Goal: Task Accomplishment & Management: Complete application form

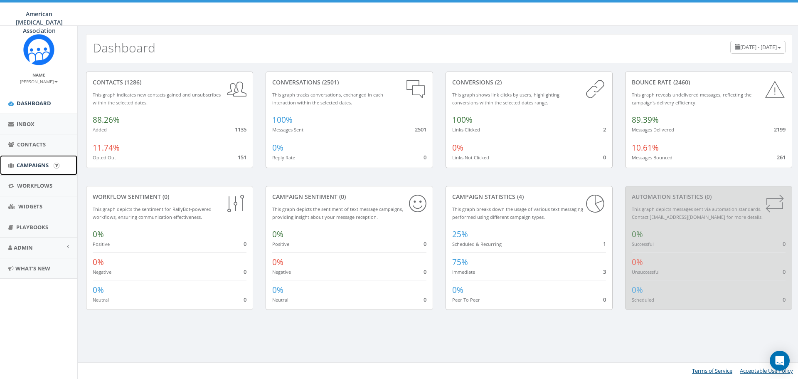
click at [34, 170] on link "Campaigns" at bounding box center [38, 165] width 77 height 20
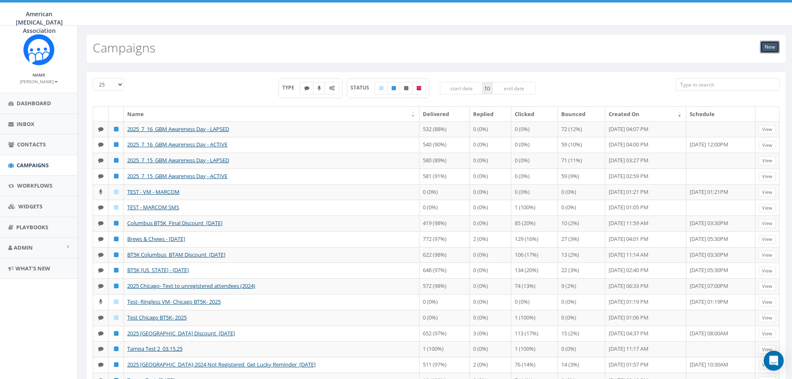
click at [769, 47] on link "New" at bounding box center [770, 47] width 20 height 12
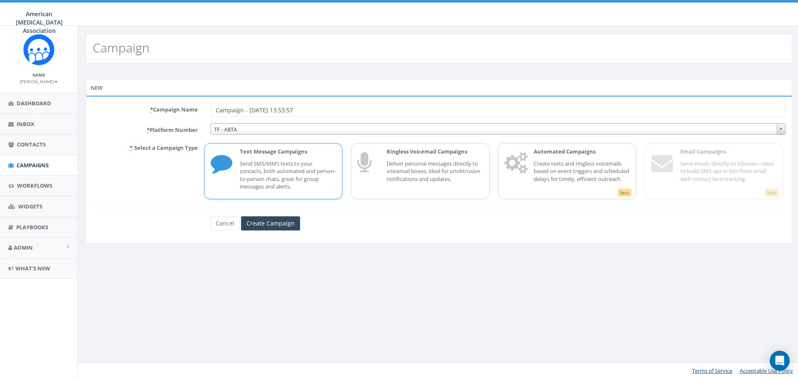
click at [269, 176] on p "Send SMS/MMS texts to your contacts, both automated and person-to-person chats,…" at bounding box center [288, 175] width 96 height 31
drag, startPoint x: 321, startPoint y: 109, endPoint x: 186, endPoint y: 112, distance: 134.7
click at [187, 111] on div "* Campaign Name Campaign - 09/12/2025, 13:53:57" at bounding box center [438, 110] width 705 height 14
type input "Twin Cities BT5K_Current Team Captains_Top Team Deadlines"
click at [267, 223] on input "Create Campaign" at bounding box center [270, 223] width 59 height 14
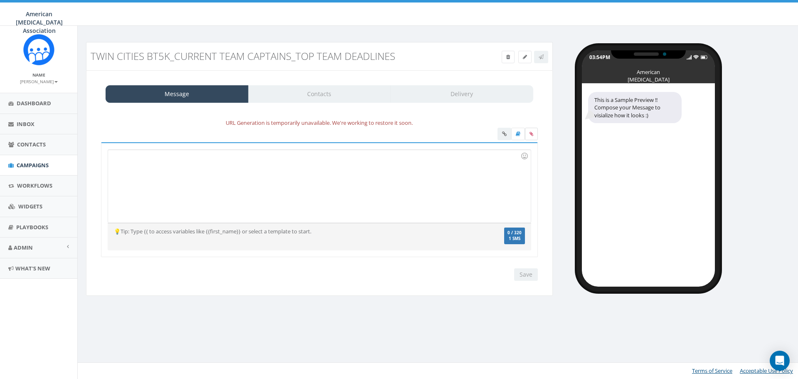
click at [532, 135] on icon at bounding box center [532, 133] width 4 height 5
click at [0, 0] on input "file" at bounding box center [0, 0] width 0 height 0
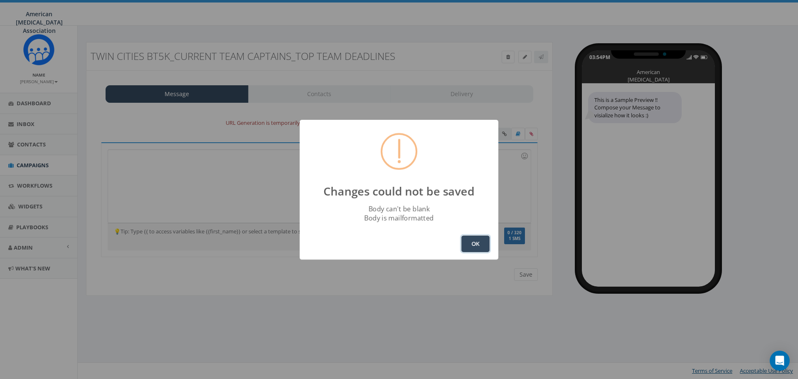
click at [476, 244] on button "OK" at bounding box center [475, 243] width 28 height 17
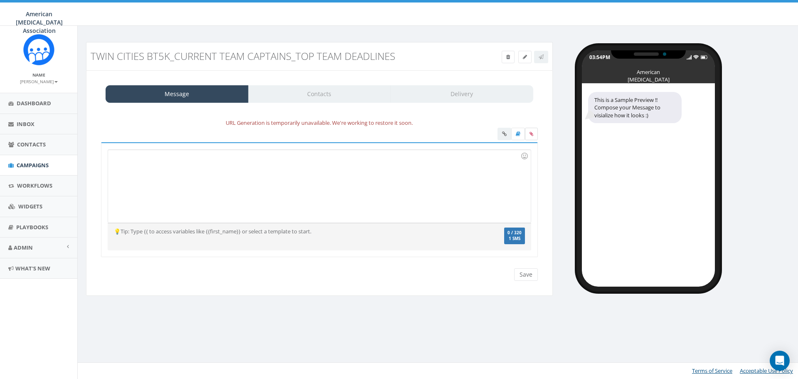
click at [531, 131] on icon at bounding box center [532, 133] width 4 height 5
click at [0, 0] on input "file" at bounding box center [0, 0] width 0 height 0
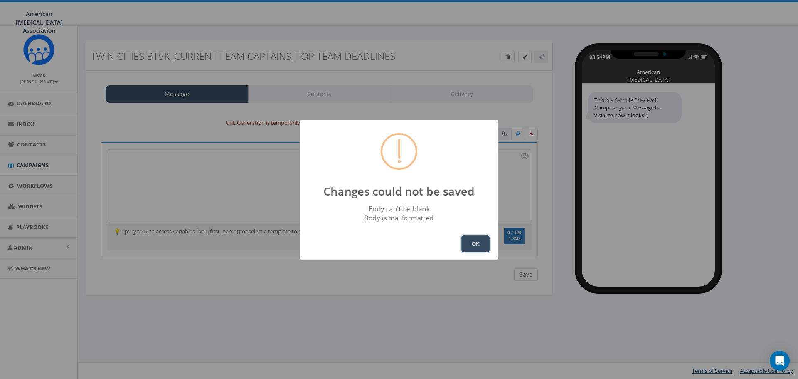
click at [472, 241] on button "OK" at bounding box center [475, 243] width 28 height 17
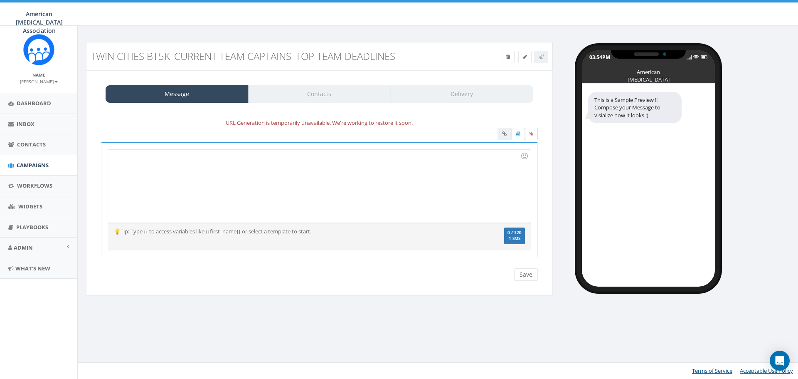
click at [531, 135] on icon at bounding box center [532, 133] width 4 height 5
click at [0, 0] on input "file" at bounding box center [0, 0] width 0 height 0
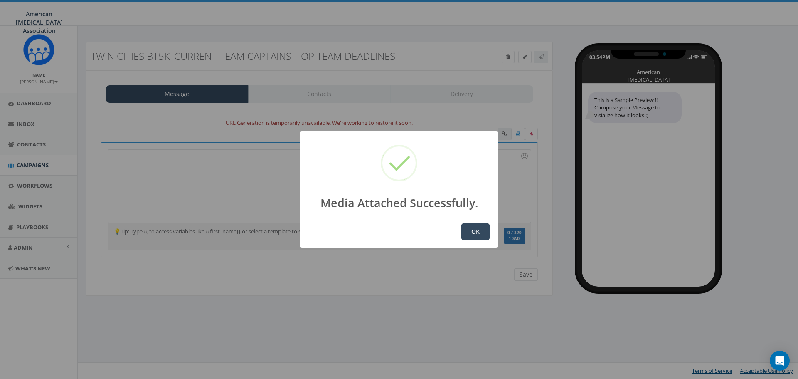
click at [471, 233] on button "OK" at bounding box center [475, 231] width 28 height 17
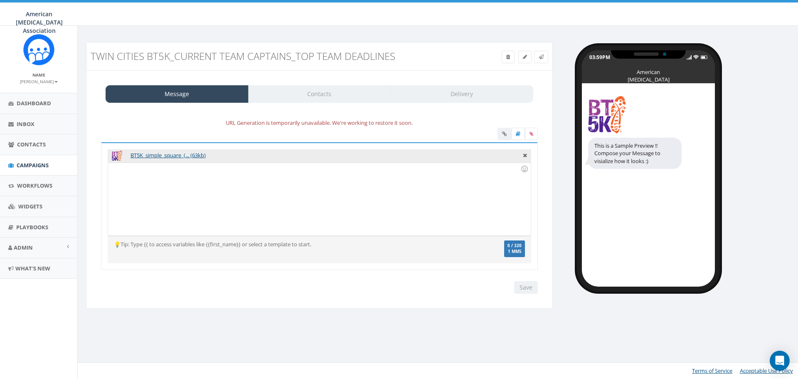
click at [180, 186] on div at bounding box center [319, 199] width 422 height 73
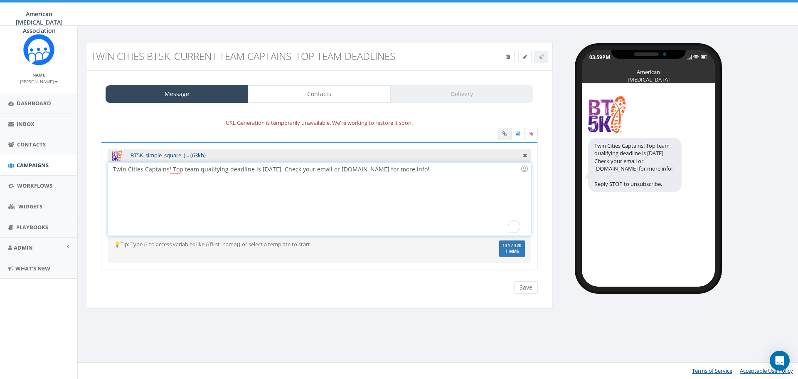
click at [169, 168] on div "Twin Cities Captains! Top team qualifying deadline is 9/20/25. Check your email…" at bounding box center [319, 199] width 422 height 73
click at [276, 168] on div "Twin Cities Captains - top team qualifying deadline is 9/20/25. Check your emai…" at bounding box center [319, 199] width 422 height 73
click at [399, 168] on div "Twin Cities Captains - top team qualifying deadline is 9/20. Check your email o…" at bounding box center [319, 199] width 422 height 73
click at [527, 287] on input "Save" at bounding box center [526, 287] width 24 height 12
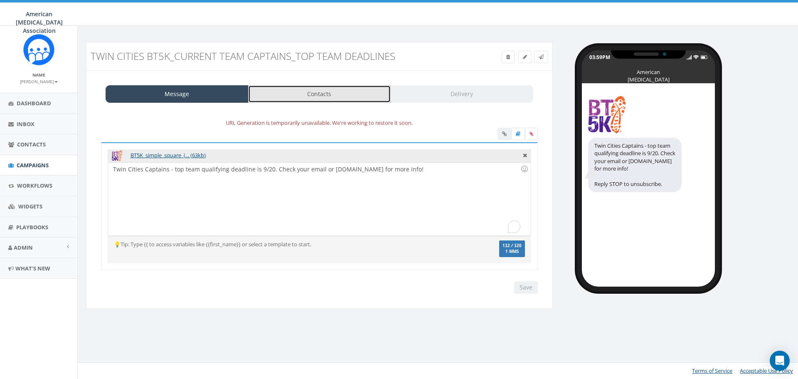
click at [335, 96] on link "Contacts" at bounding box center [319, 93] width 143 height 17
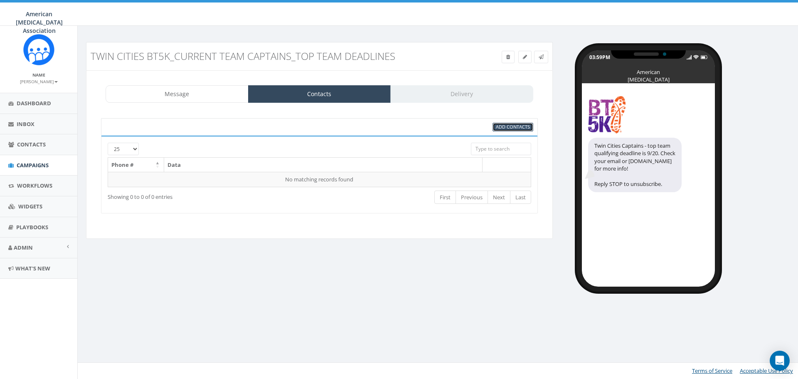
click at [504, 127] on span "Add Contacts" at bounding box center [513, 126] width 34 height 6
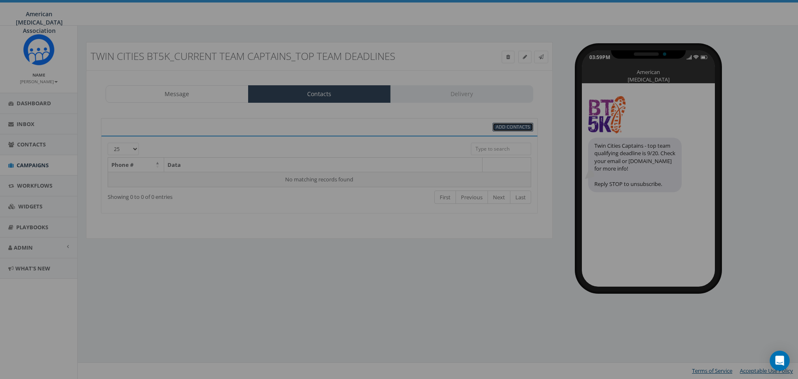
select select
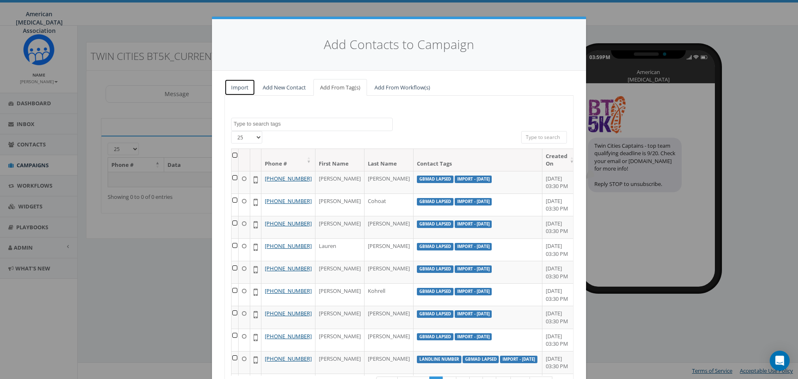
click at [239, 87] on link "Import" at bounding box center [239, 87] width 31 height 17
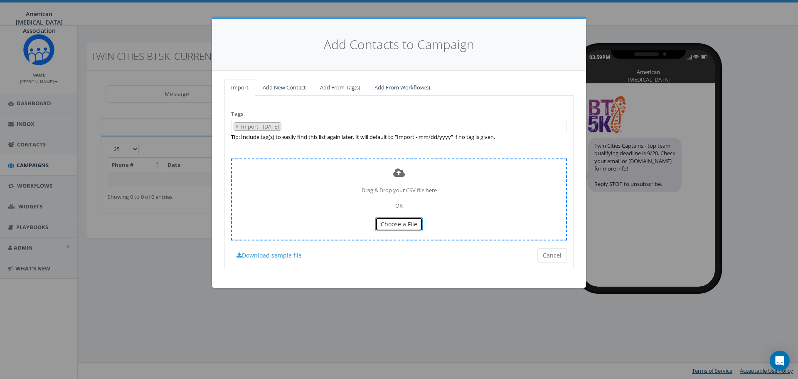
click at [405, 223] on span "Choose a File" at bounding box center [399, 224] width 37 height 8
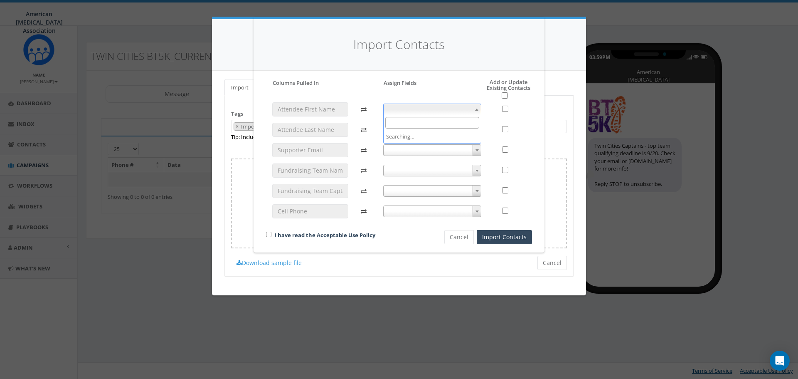
click at [419, 111] on span at bounding box center [432, 110] width 99 height 12
select select "first_name"
click at [412, 131] on span at bounding box center [432, 130] width 99 height 12
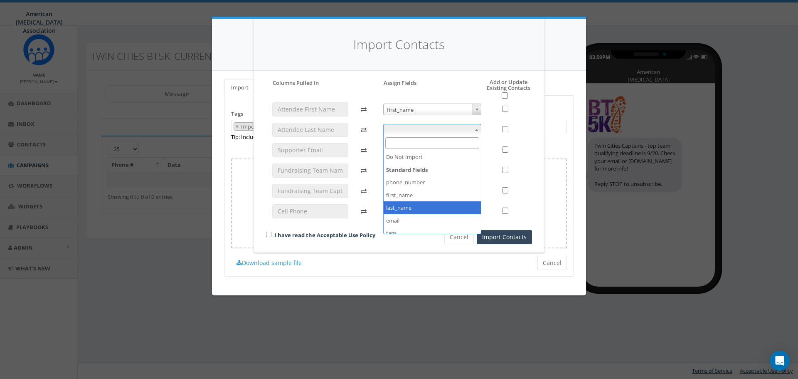
select select "last_name"
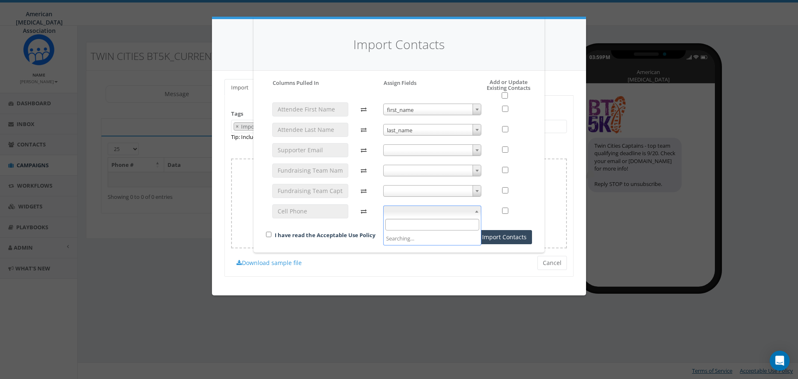
click at [404, 214] on span at bounding box center [432, 211] width 99 height 12
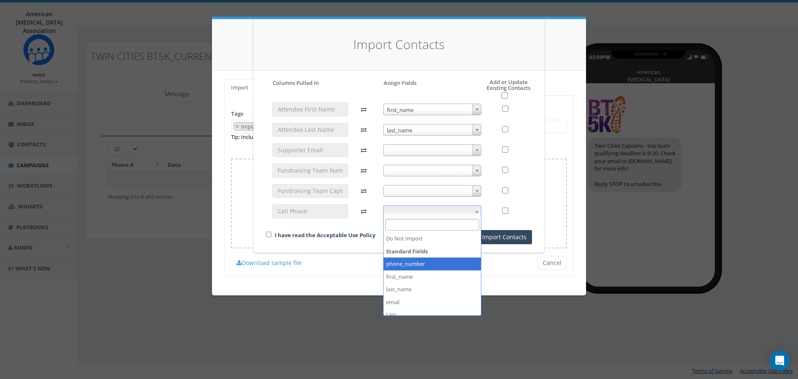
select select "phone_number"
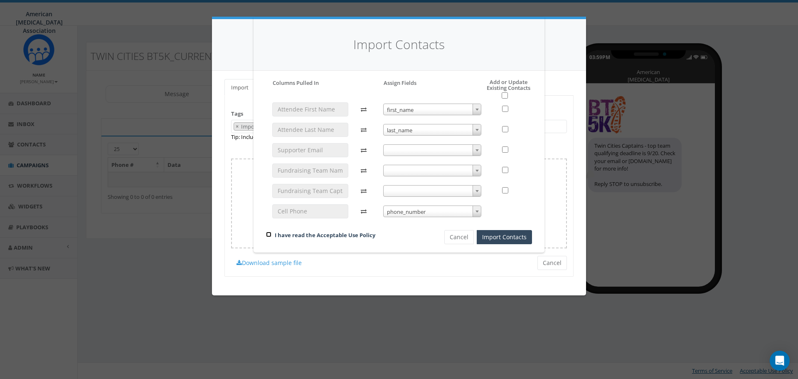
click at [267, 234] on input "checkbox" at bounding box center [268, 234] width 5 height 5
checkbox input "true"
click at [495, 238] on button "Import Contacts" at bounding box center [504, 237] width 55 height 14
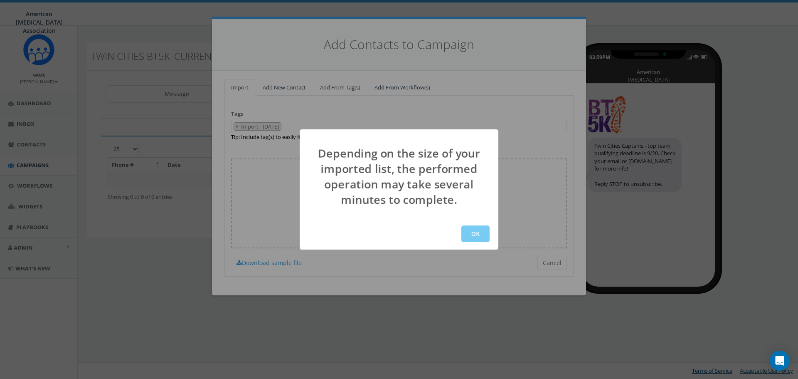
click at [476, 232] on button "OK" at bounding box center [475, 233] width 28 height 17
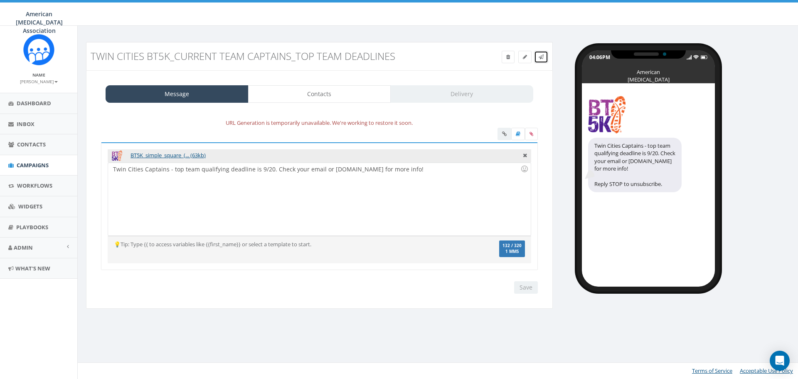
click at [542, 57] on icon at bounding box center [541, 56] width 5 height 5
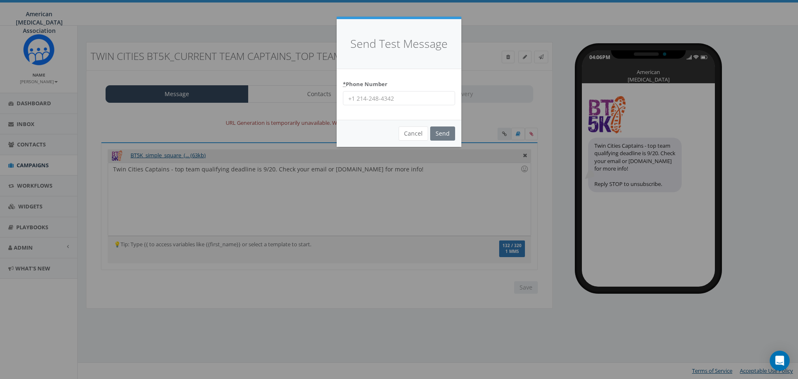
click at [406, 96] on input "* Phone Number" at bounding box center [399, 98] width 112 height 14
type input "2298862094"
click at [452, 134] on input "Send" at bounding box center [442, 133] width 25 height 14
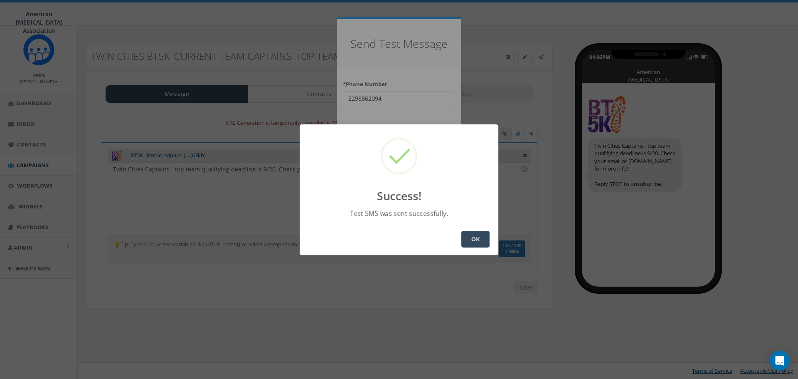
click at [471, 240] on button "OK" at bounding box center [475, 239] width 28 height 17
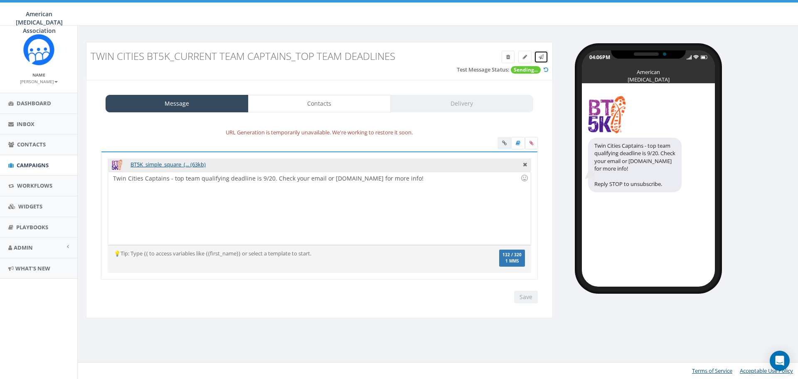
click at [540, 57] on icon at bounding box center [541, 56] width 5 height 5
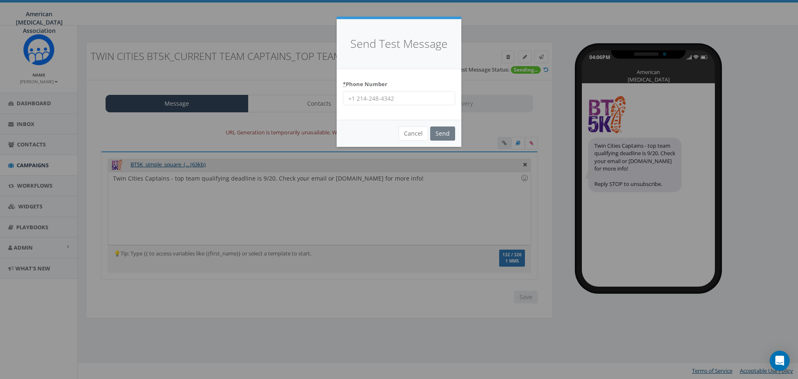
click at [381, 95] on input "* Phone Number" at bounding box center [399, 98] width 112 height 14
type input "9735257925"
click at [442, 133] on input "Send" at bounding box center [442, 133] width 25 height 14
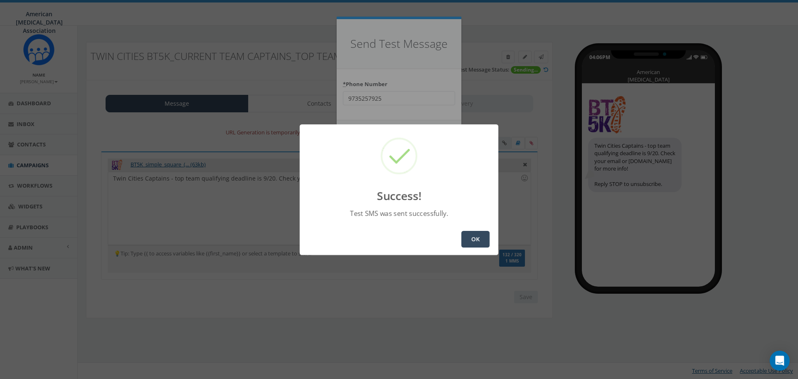
click at [466, 241] on button "OK" at bounding box center [475, 239] width 28 height 17
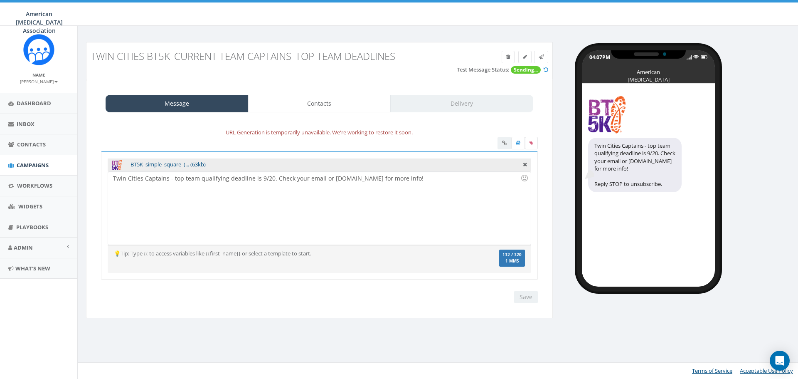
click at [529, 293] on div "Save Next" at bounding box center [524, 297] width 28 height 12
click at [344, 96] on link "Contacts" at bounding box center [319, 103] width 143 height 17
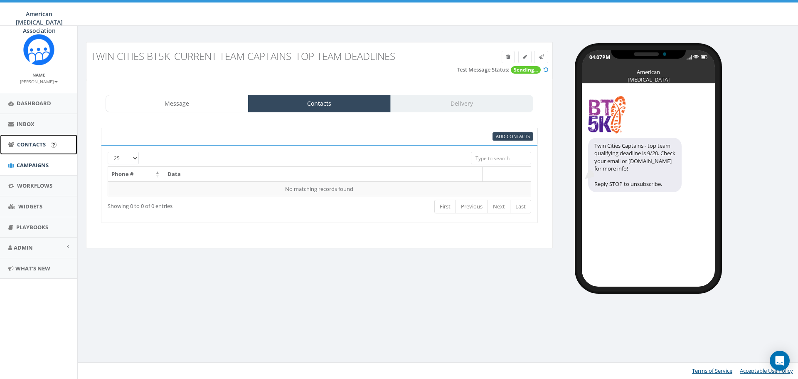
click at [34, 134] on link "Contacts" at bounding box center [38, 144] width 77 height 20
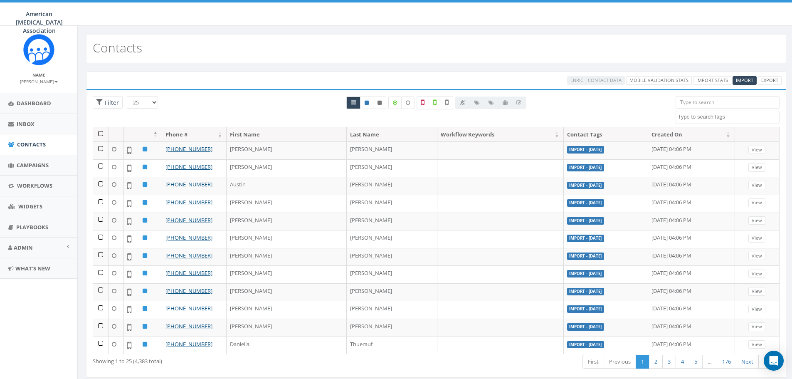
select select
click at [38, 169] on link "Campaigns" at bounding box center [38, 165] width 77 height 20
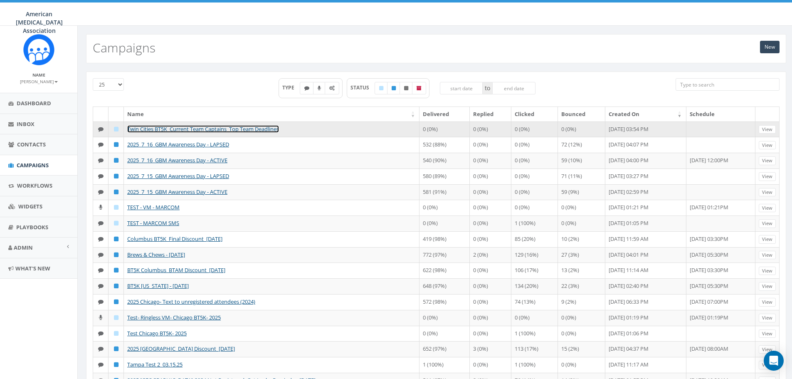
click at [195, 129] on link "Twin Cities BT5K_Current Team Captains_Top Team Deadlines" at bounding box center [203, 128] width 152 height 7
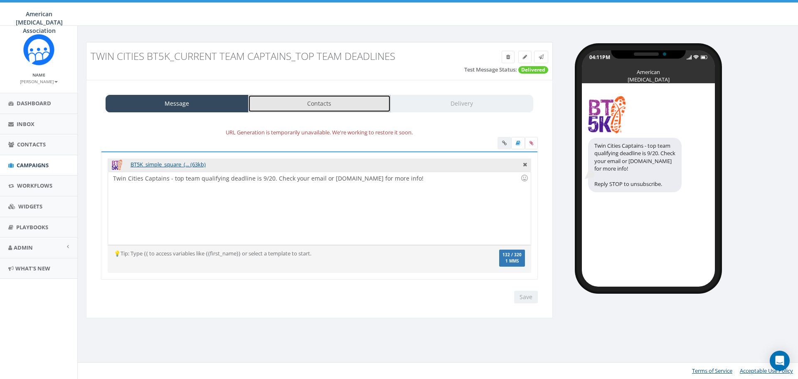
click at [295, 111] on link "Contacts" at bounding box center [319, 103] width 143 height 17
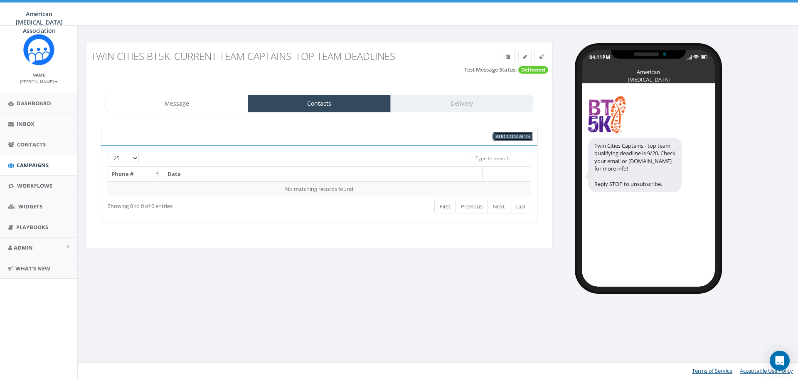
click at [506, 138] on span "Add Contacts" at bounding box center [513, 136] width 34 height 6
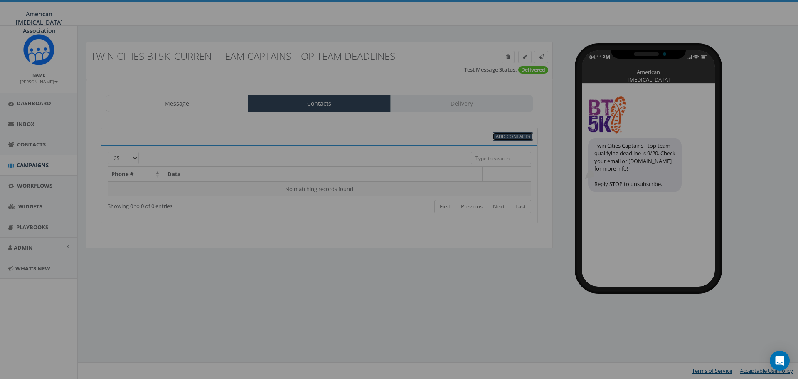
select select
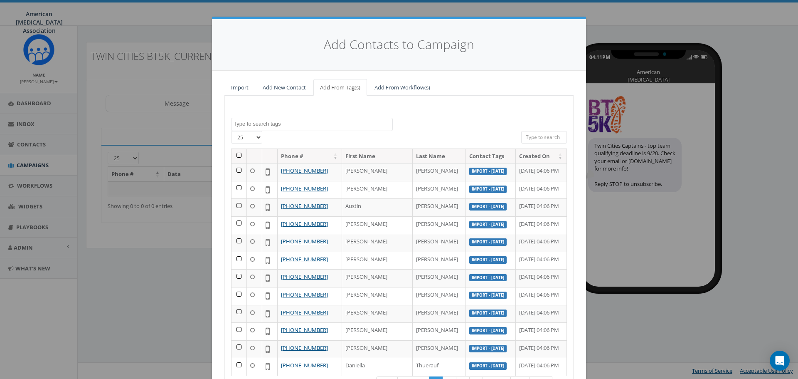
click at [252, 137] on select "25 50 100" at bounding box center [246, 137] width 31 height 12
select select "100"
click at [231, 131] on select "25 50 100" at bounding box center [246, 137] width 31 height 12
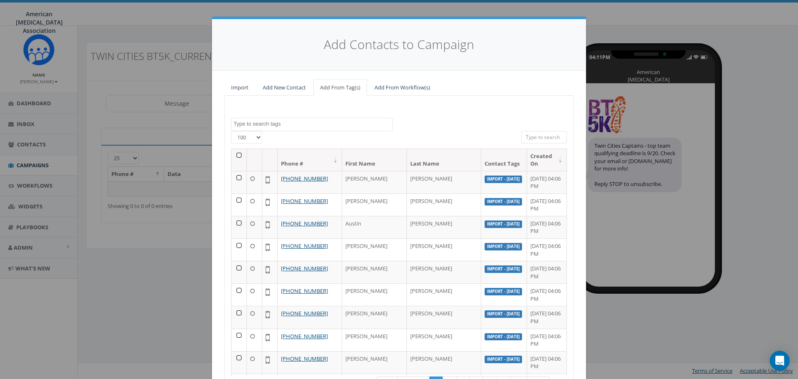
click at [237, 155] on th at bounding box center [239, 160] width 15 height 22
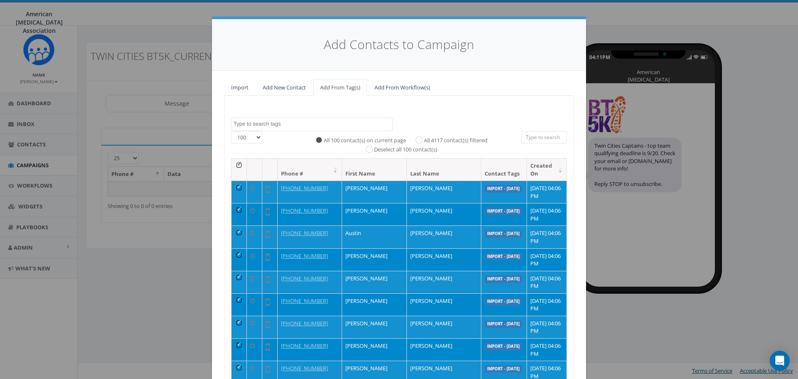
click at [318, 140] on input "All 100 contact(s) on current page" at bounding box center [320, 139] width 5 height 5
click at [282, 123] on textarea "Search" at bounding box center [313, 123] width 159 height 7
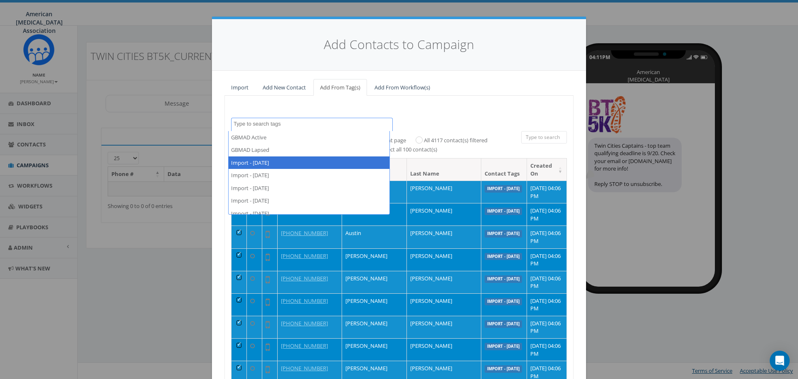
scroll to position [158, 0]
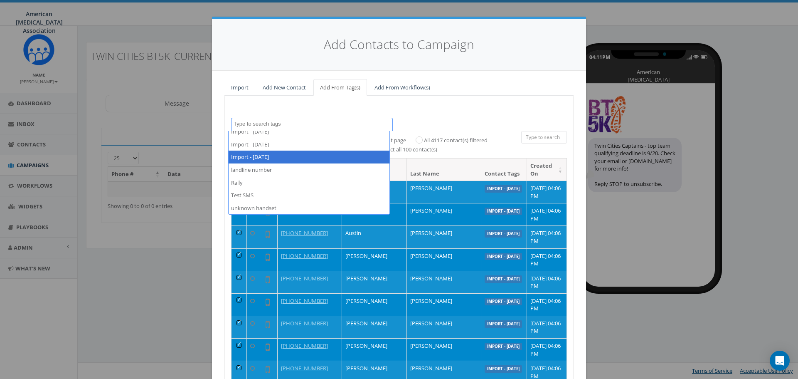
select select "Import - [DATE]"
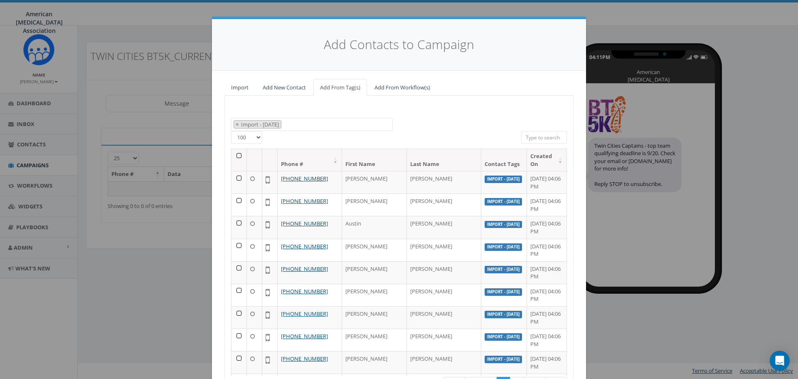
click at [235, 156] on th at bounding box center [239, 160] width 15 height 22
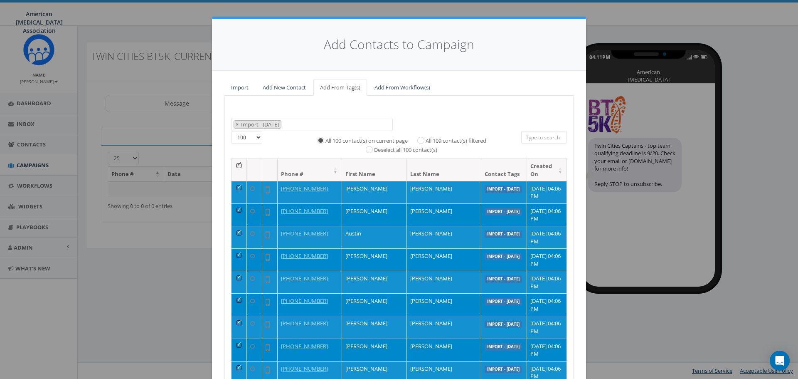
click at [431, 142] on label "All 109 contact(s) filtered" at bounding box center [456, 141] width 61 height 8
click at [426, 142] on input "All 109 contact(s) filtered" at bounding box center [422, 139] width 5 height 5
radio input "true"
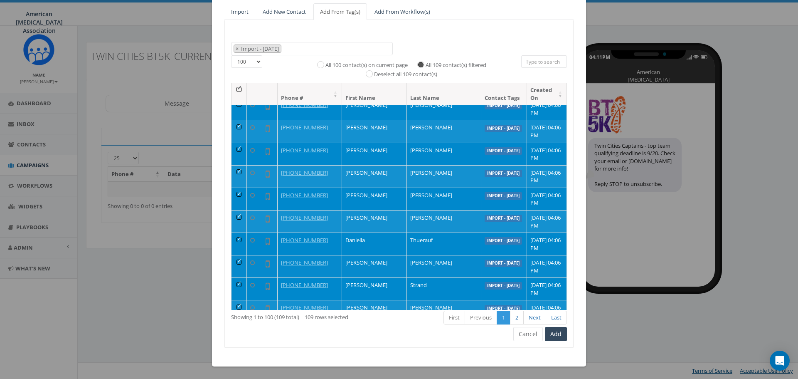
scroll to position [125, 0]
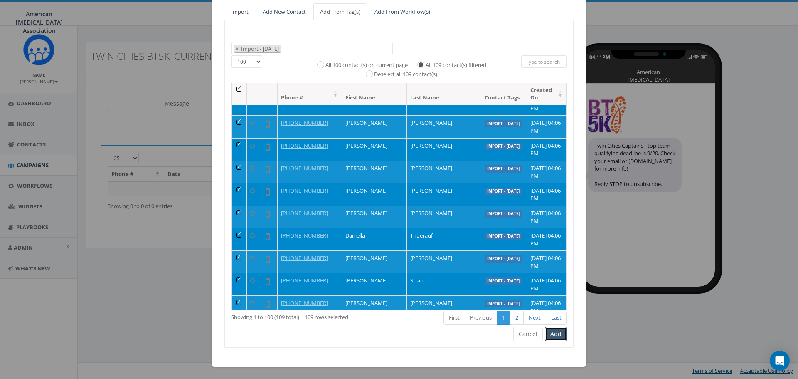
click at [553, 333] on button "Add" at bounding box center [556, 334] width 22 height 14
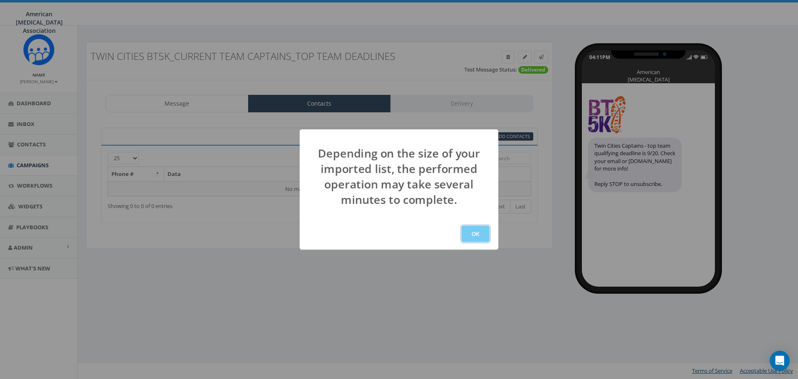
click at [471, 234] on button "OK" at bounding box center [475, 233] width 28 height 17
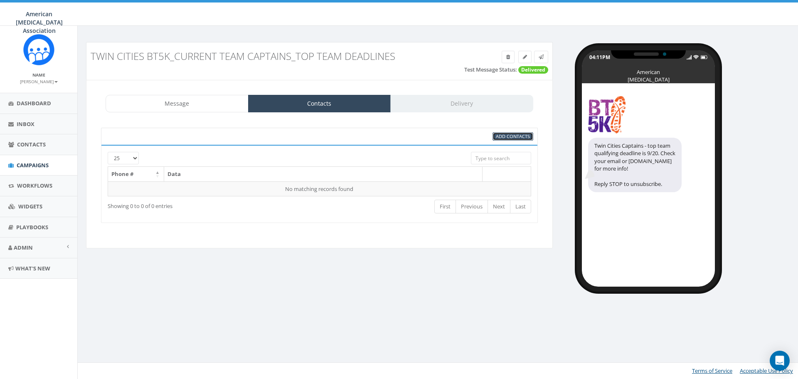
click at [511, 138] on span "Add Contacts" at bounding box center [513, 136] width 34 height 6
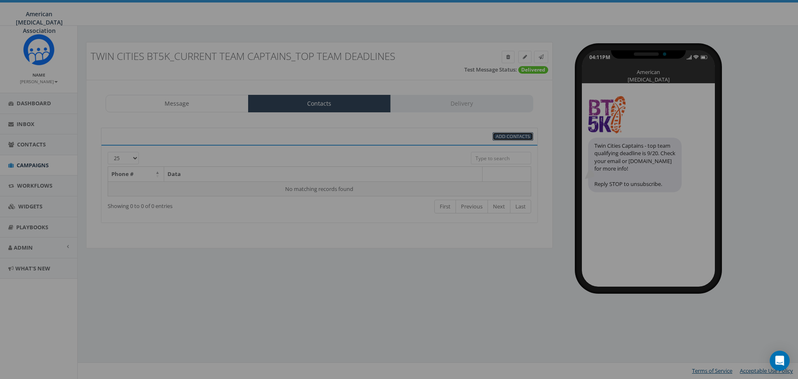
select select
select select "100"
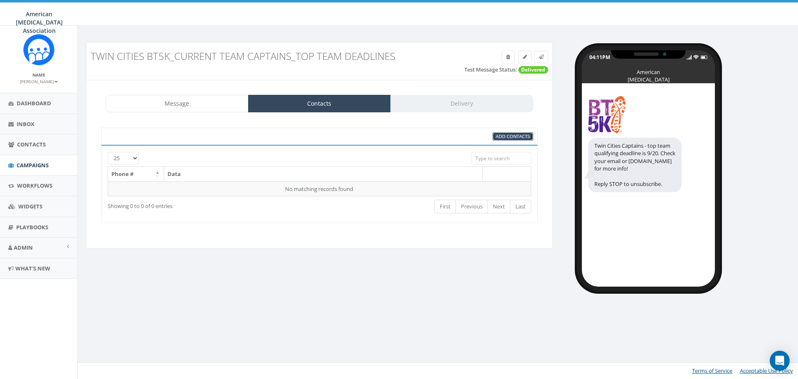
click at [501, 135] on span "Add Contacts" at bounding box center [513, 136] width 34 height 6
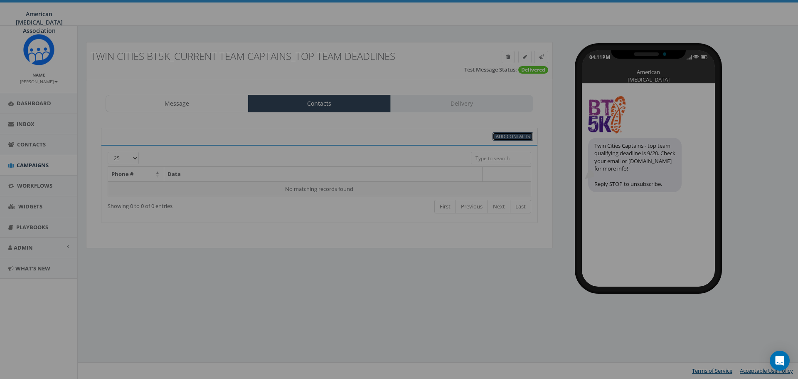
select select
select select "100"
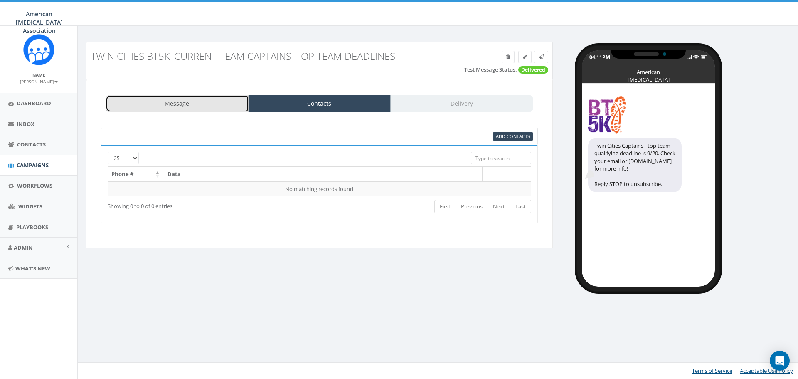
click at [189, 101] on link "Message" at bounding box center [177, 103] width 143 height 17
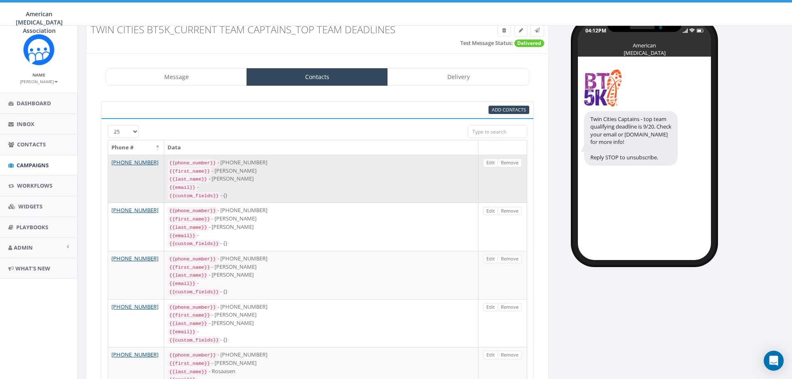
scroll to position [42, 0]
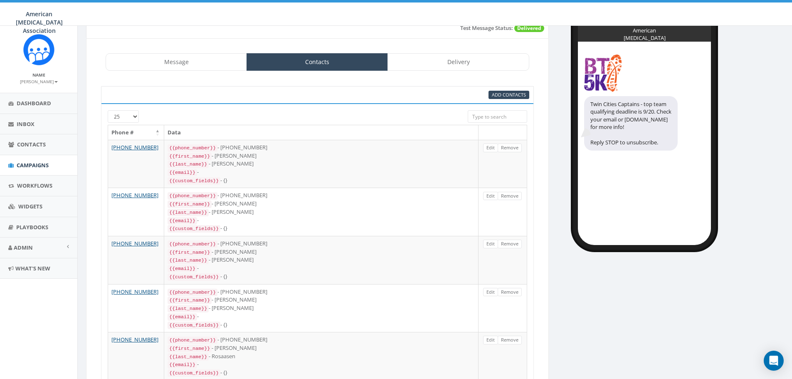
click at [136, 120] on select "25 50 100" at bounding box center [123, 116] width 31 height 12
select select "100"
click at [108, 110] on select "25 50 100" at bounding box center [123, 116] width 31 height 12
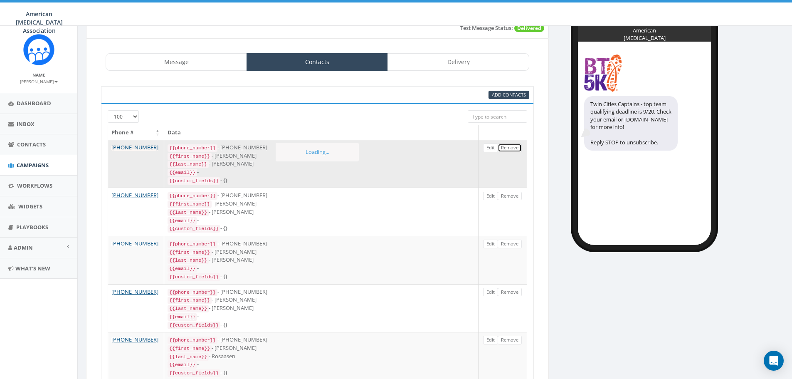
click at [510, 149] on link "Remove" at bounding box center [510, 147] width 24 height 9
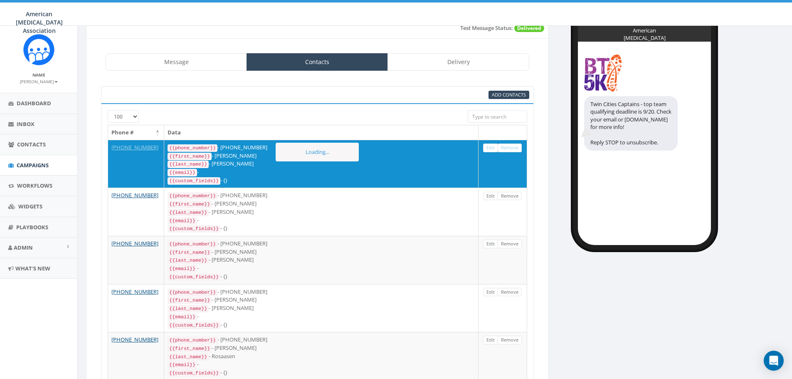
click at [386, 122] on div "25 50 100" at bounding box center [317, 117] width 432 height 15
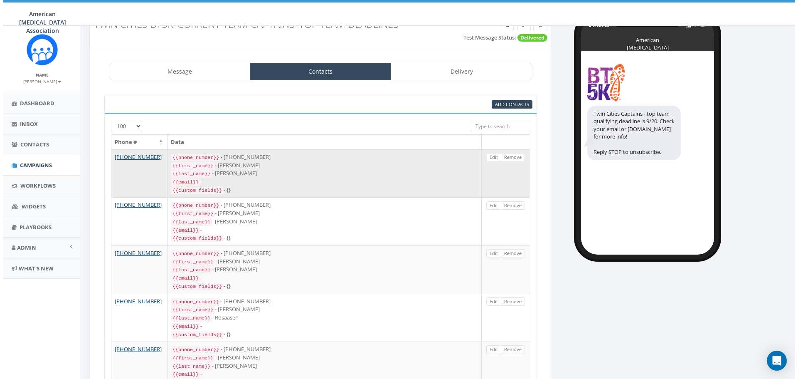
scroll to position [0, 0]
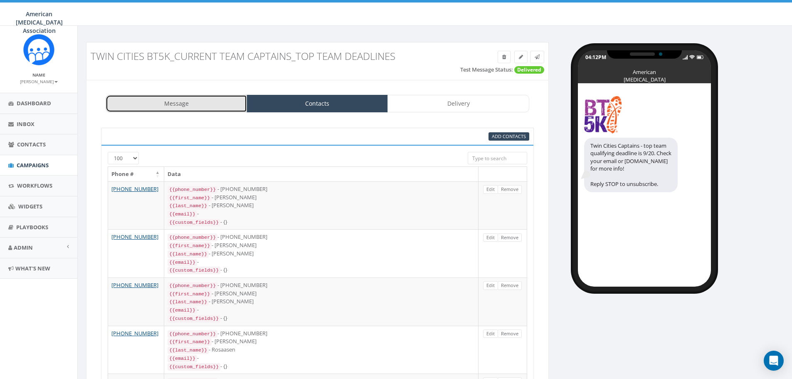
click at [210, 107] on link "Message" at bounding box center [176, 103] width 141 height 17
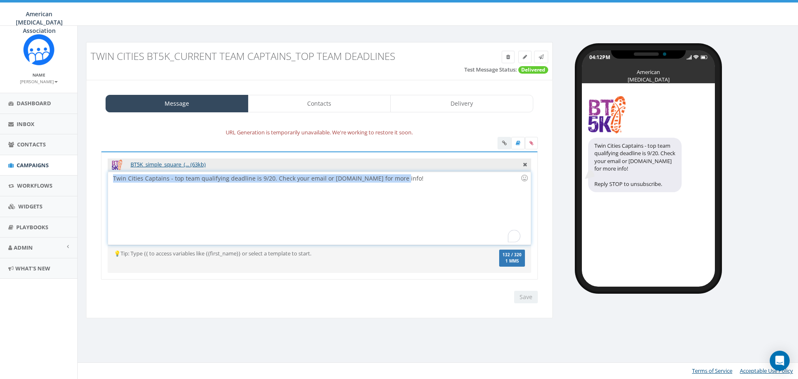
drag, startPoint x: 403, startPoint y: 178, endPoint x: 112, endPoint y: 182, distance: 291.0
click at [112, 182] on div "Twin Cities Captains - top team qualifying deadline is 9/20. Check your email o…" at bounding box center [319, 208] width 422 height 73
copy div "Twin Cities Captains - top team qualifying deadline is 9/20. Check your email o…"
click at [509, 58] on icon at bounding box center [508, 56] width 4 height 5
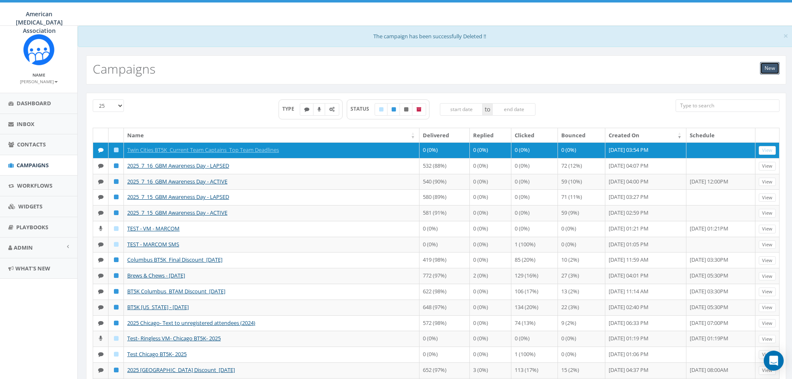
click at [773, 68] on link "New" at bounding box center [770, 68] width 20 height 12
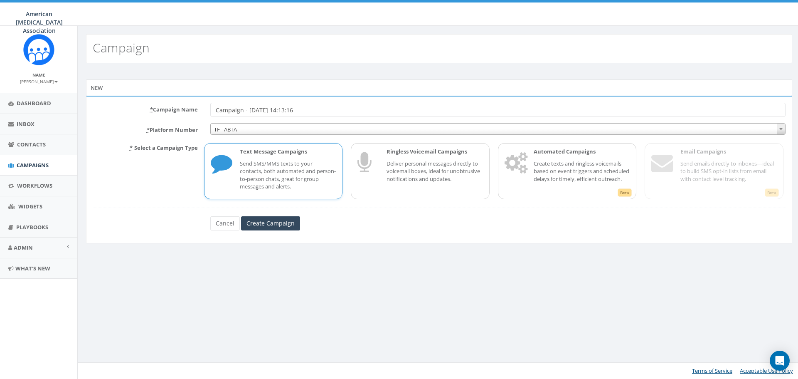
drag, startPoint x: 338, startPoint y: 107, endPoint x: 189, endPoint y: 110, distance: 148.9
click at [190, 110] on div "* Campaign Name Campaign - 09/12/2025, 14:13:16" at bounding box center [438, 110] width 705 height 14
type input "Twin Cities_Team Captains_Deadline_v2"
click at [267, 178] on p "Send SMS/MMS texts to your contacts, both automated and person-to-person chats,…" at bounding box center [288, 175] width 96 height 31
click at [263, 224] on input "Create Campaign" at bounding box center [270, 223] width 59 height 14
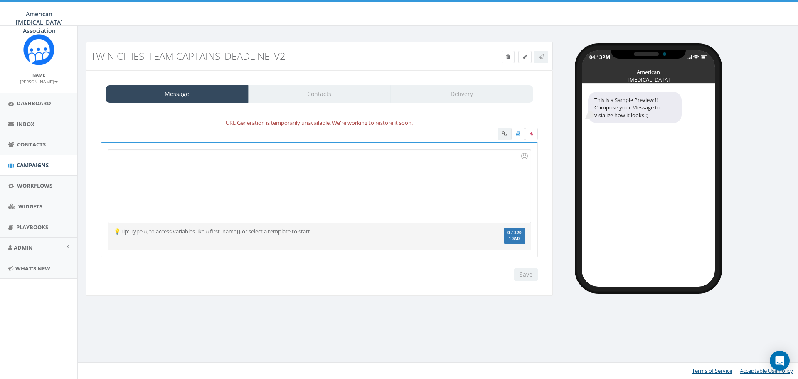
click at [175, 168] on div at bounding box center [319, 186] width 422 height 73
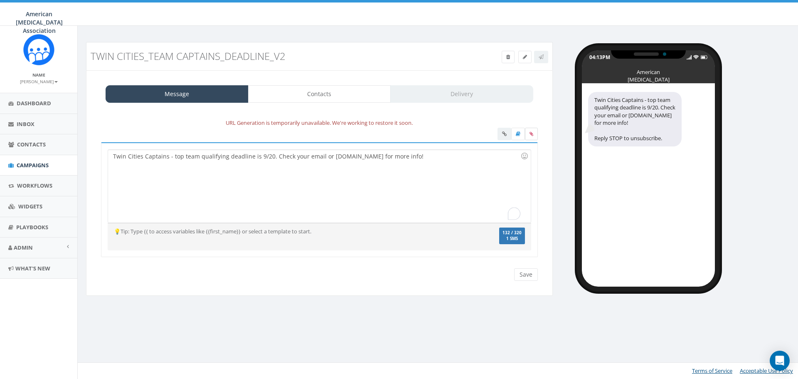
click at [533, 135] on icon at bounding box center [532, 133] width 4 height 5
click at [0, 0] on input "file" at bounding box center [0, 0] width 0 height 0
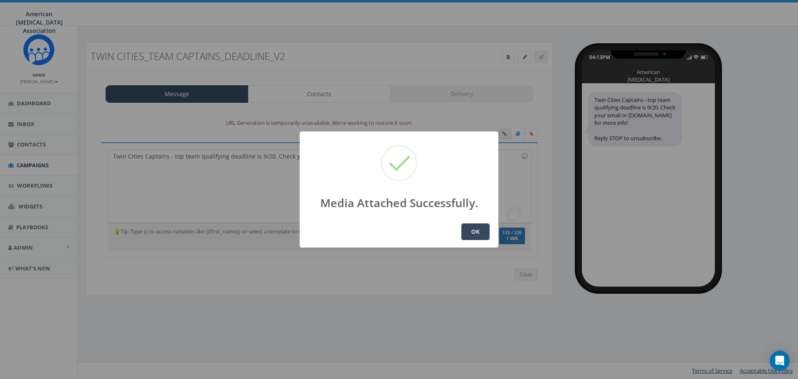
click at [483, 236] on button "OK" at bounding box center [475, 231] width 28 height 17
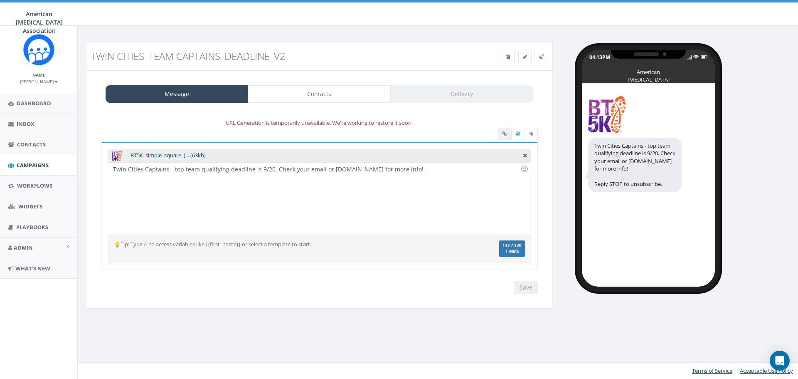
click at [415, 199] on div "Twin Cities Captains - top team qualifying deadline is 9/20. Check your email o…" at bounding box center [319, 199] width 422 height 73
drag, startPoint x: 431, startPoint y: 284, endPoint x: 469, endPoint y: 284, distance: 37.8
click at [432, 284] on div "Save Next" at bounding box center [319, 287] width 449 height 12
click at [523, 289] on div "Save Next" at bounding box center [524, 287] width 28 height 12
click at [388, 178] on div "Twin Cities Captains - top team qualifying deadline is 9/20. Check your email o…" at bounding box center [319, 199] width 422 height 73
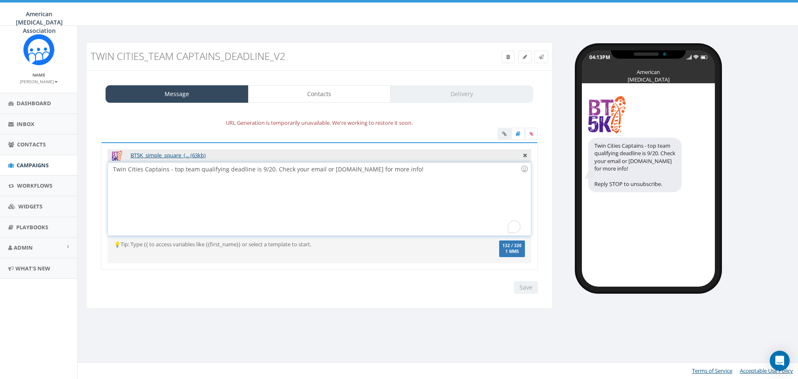
click at [450, 113] on div "URL Generation is temporarily unavailable. We're working to restore it soon. BT…" at bounding box center [320, 206] width 454 height 192
click at [520, 288] on div "Save Next" at bounding box center [524, 287] width 28 height 12
drag, startPoint x: 457, startPoint y: 293, endPoint x: 446, endPoint y: 286, distance: 12.7
click at [456, 293] on div "Save Next" at bounding box center [319, 287] width 449 height 12
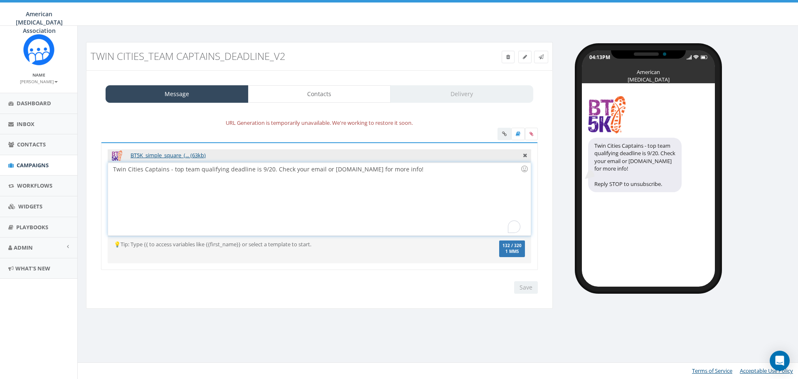
drag, startPoint x: 359, startPoint y: 188, endPoint x: 360, endPoint y: 195, distance: 7.5
click at [359, 188] on div "Twin Cities Captains - top team qualifying deadline is 9/20. Check your email o…" at bounding box center [319, 199] width 422 height 73
drag, startPoint x: 348, startPoint y: 209, endPoint x: 326, endPoint y: 209, distance: 21.6
click at [348, 210] on div "Twin Cities Captains - top team qualifying deadline is 9/20. Check your email o…" at bounding box center [319, 199] width 422 height 73
click at [227, 202] on div "Twin Cities Captains - top team qualifying deadline is 9/20. Check your email o…" at bounding box center [319, 199] width 422 height 73
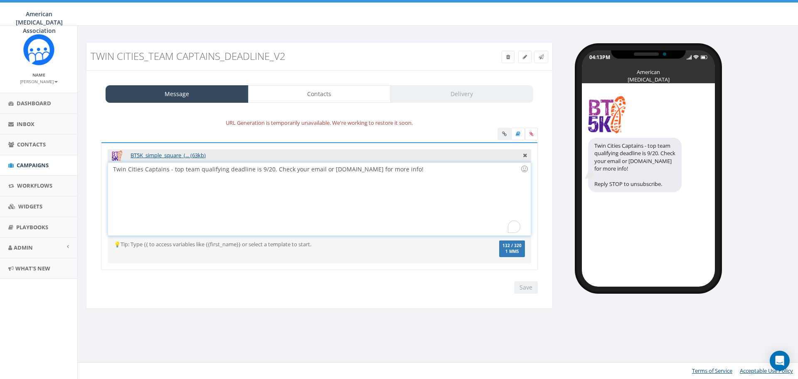
click at [240, 175] on div "Twin Cities Captains - top team qualifying deadline is 9/20. Check your email o…" at bounding box center [319, 199] width 422 height 73
click at [413, 169] on div "Twin Cities Captains - top team qualifying deadline is 9/20. Check your email o…" at bounding box center [319, 199] width 422 height 73
click at [524, 291] on input "Save" at bounding box center [526, 287] width 24 height 12
click at [542, 56] on icon at bounding box center [541, 56] width 5 height 5
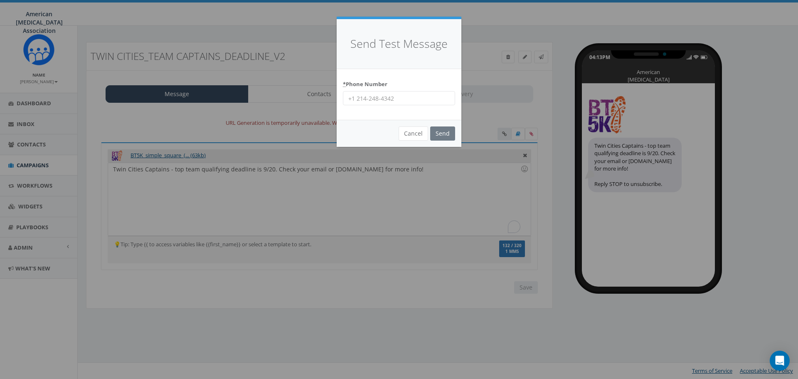
click at [409, 94] on input "* Phone Number" at bounding box center [399, 98] width 112 height 14
type input "2298862094"
click at [447, 133] on input "Send" at bounding box center [442, 133] width 25 height 14
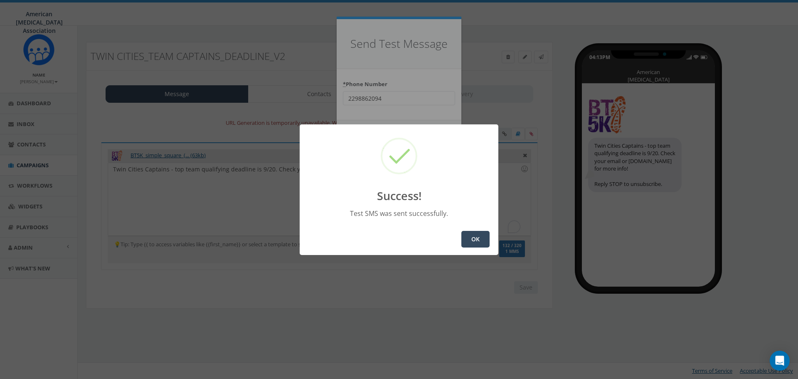
click at [474, 237] on button "OK" at bounding box center [475, 239] width 28 height 17
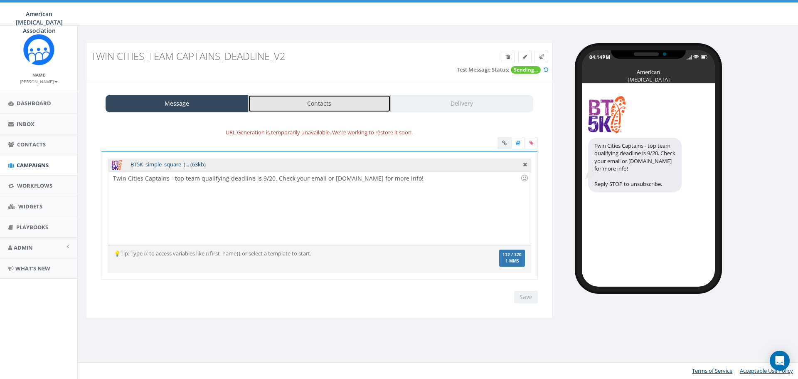
click at [316, 106] on link "Contacts" at bounding box center [319, 103] width 143 height 17
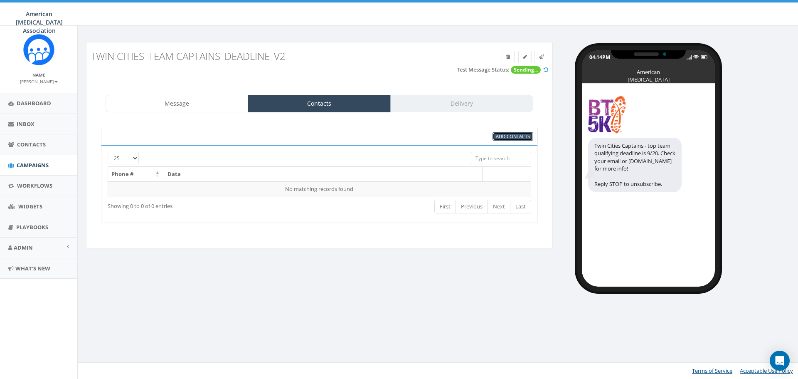
click at [506, 138] on span "Add Contacts" at bounding box center [513, 136] width 34 height 6
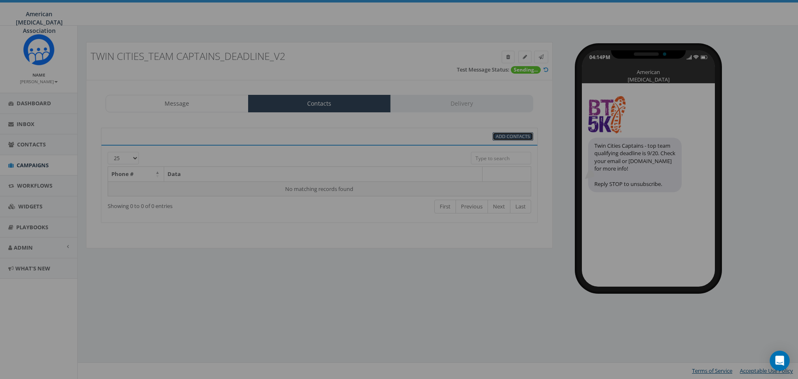
select select
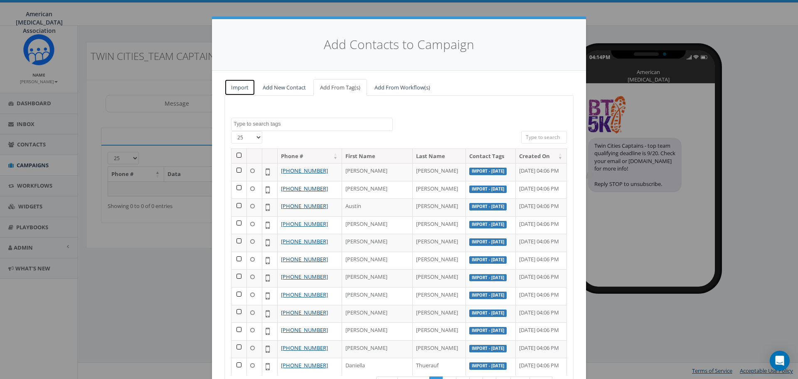
click at [233, 84] on link "Import" at bounding box center [239, 87] width 31 height 17
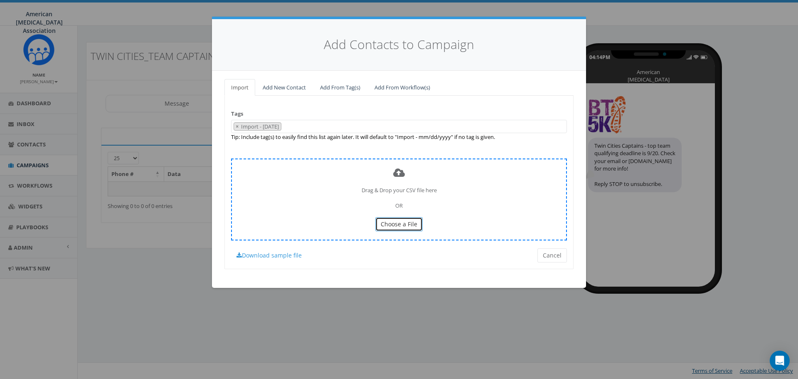
click at [400, 224] on span "Choose a File" at bounding box center [399, 224] width 37 height 8
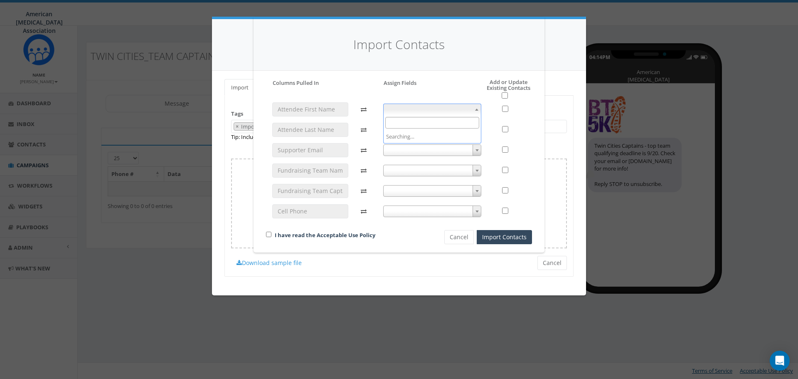
click at [415, 104] on span at bounding box center [432, 110] width 99 height 12
select select "first_name"
click at [419, 131] on span at bounding box center [432, 130] width 99 height 12
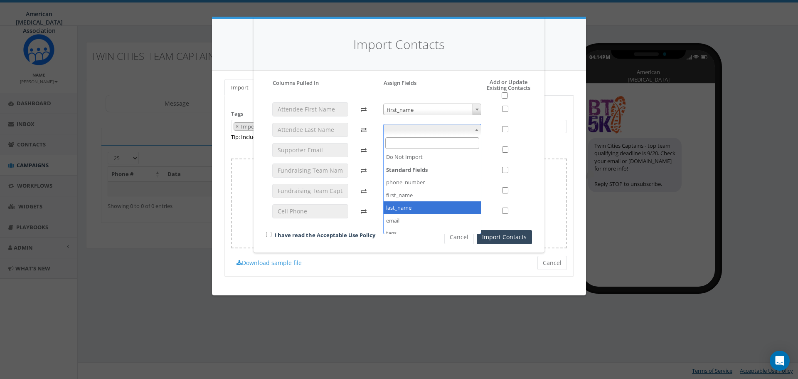
select select "last_name"
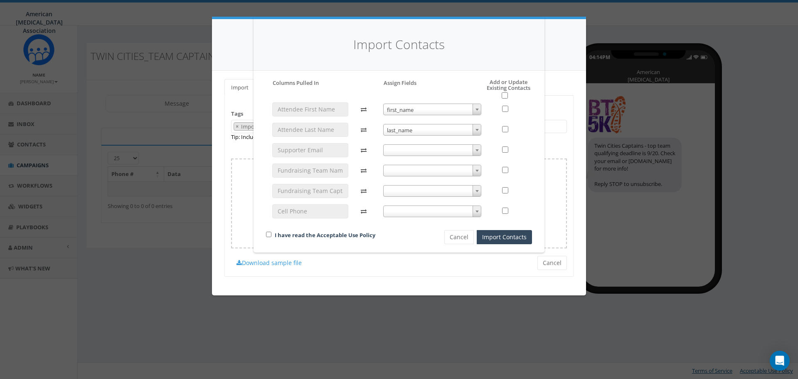
click at [431, 213] on span at bounding box center [432, 211] width 99 height 12
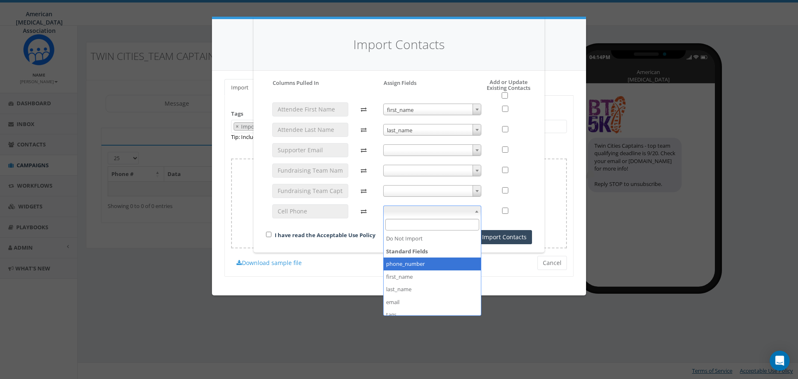
select select "phone_number"
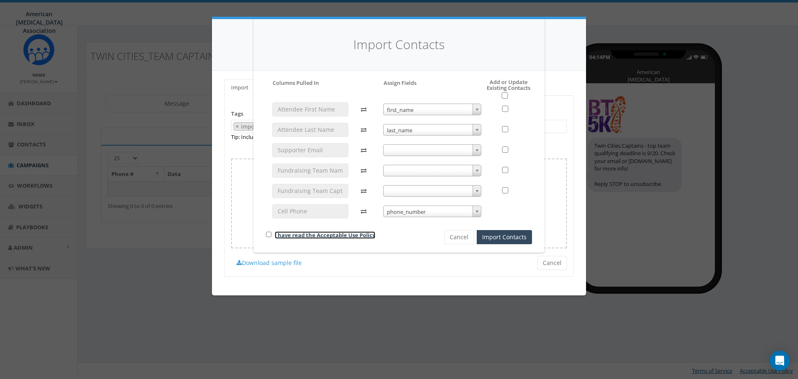
click at [350, 237] on link "I have read the Acceptable Use Policy" at bounding box center [325, 234] width 101 height 7
click at [268, 234] on input "checkbox" at bounding box center [268, 234] width 5 height 5
checkbox input "true"
click at [503, 239] on button "Import Contacts" at bounding box center [504, 237] width 55 height 14
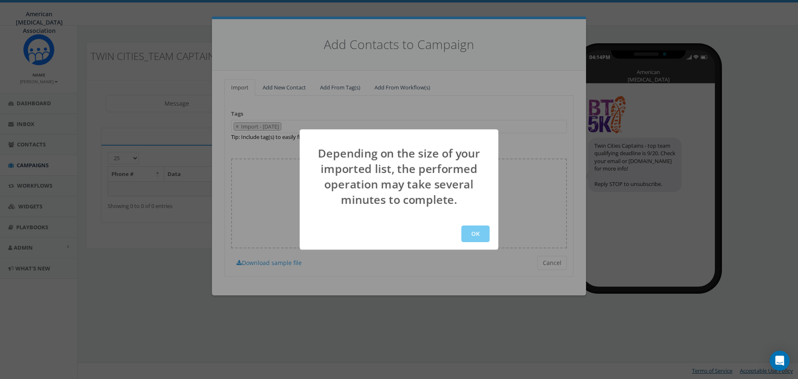
click at [473, 233] on button "OK" at bounding box center [475, 233] width 28 height 17
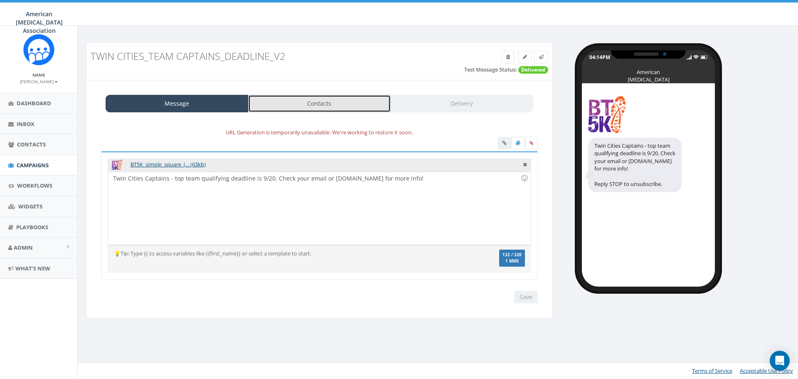
click at [330, 108] on link "Contacts" at bounding box center [319, 103] width 143 height 17
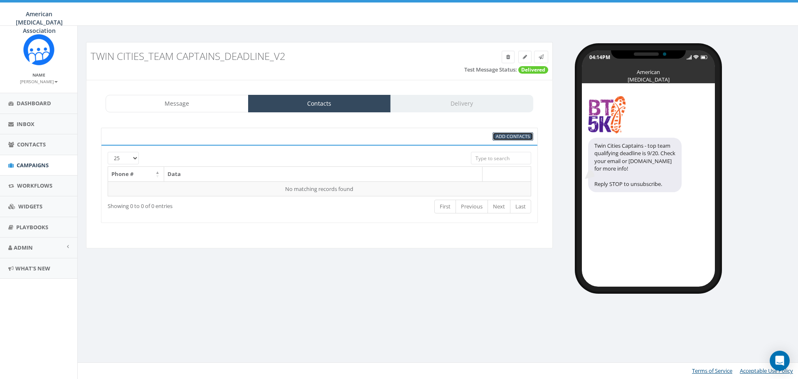
click at [514, 138] on span "Add Contacts" at bounding box center [513, 136] width 34 height 6
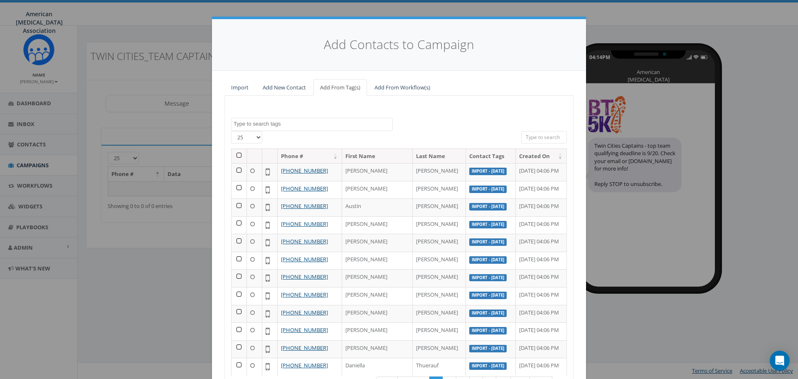
click at [262, 124] on textarea "Search" at bounding box center [313, 123] width 159 height 7
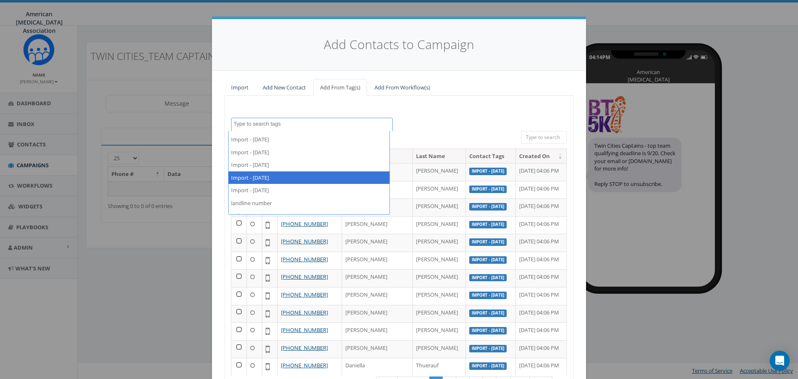
scroll to position [158, 0]
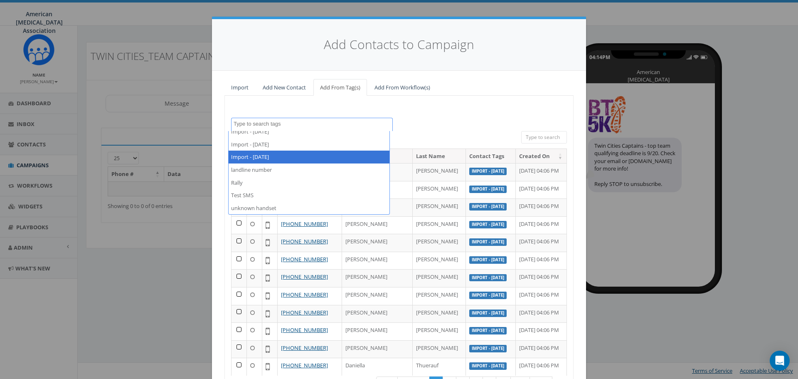
select select "Import - [DATE]"
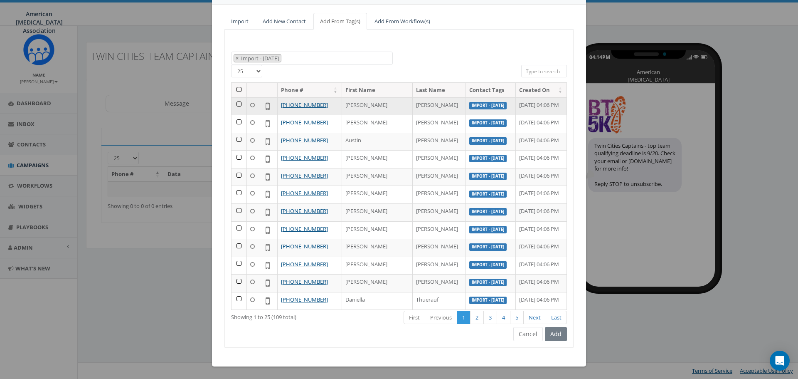
scroll to position [25, 0]
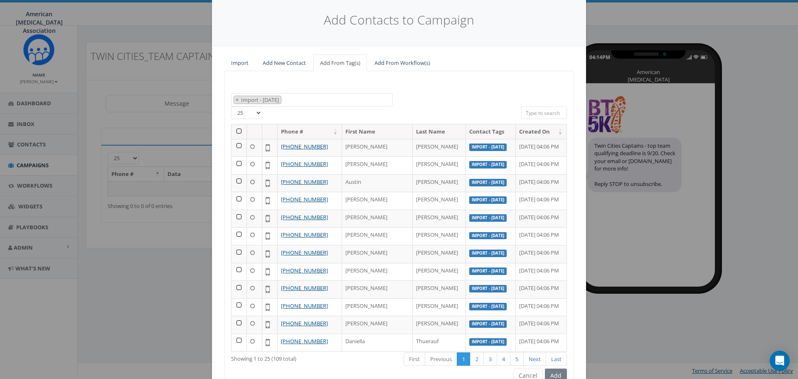
click at [236, 99] on span "×" at bounding box center [237, 99] width 3 height 7
select select
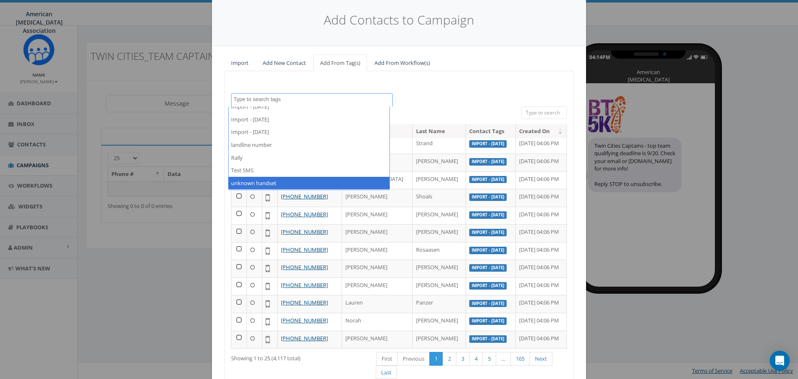
click at [555, 36] on div "Add Contacts to Campaign" at bounding box center [399, 21] width 374 height 52
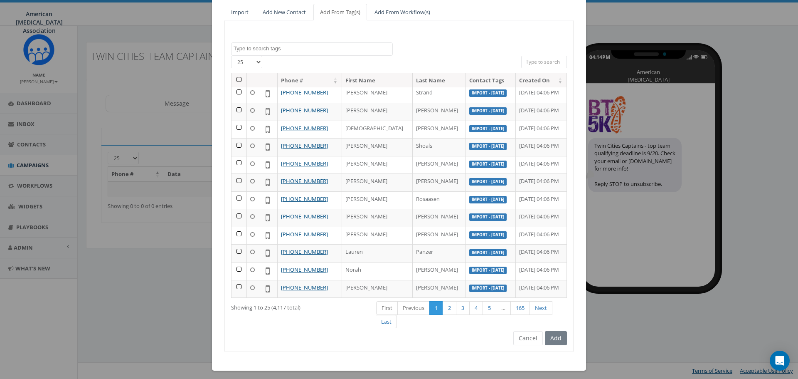
scroll to position [79, 0]
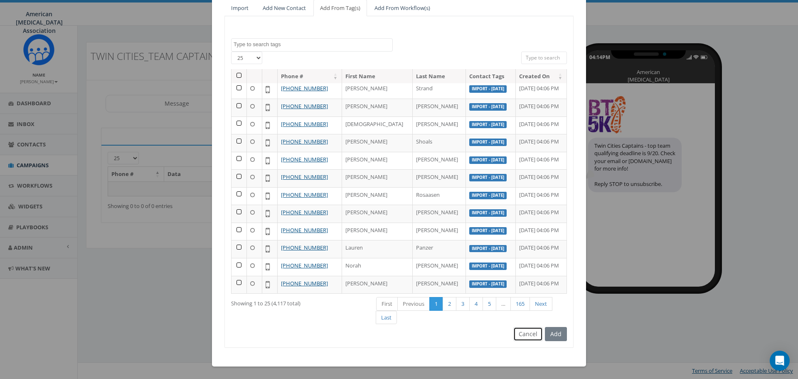
click at [523, 339] on button "Cancel" at bounding box center [528, 334] width 30 height 14
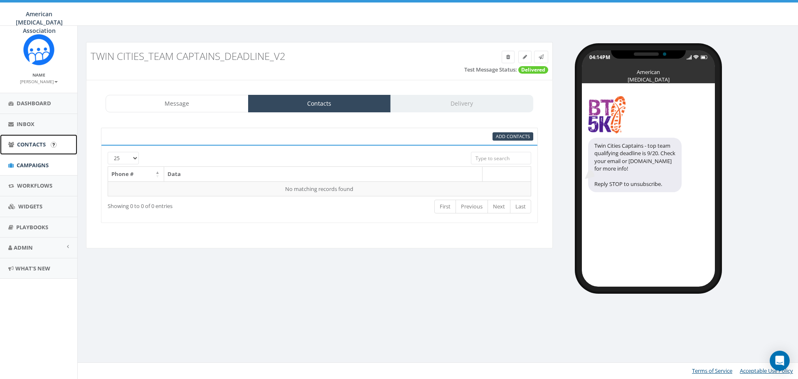
click at [24, 149] on link "Contacts" at bounding box center [38, 144] width 77 height 20
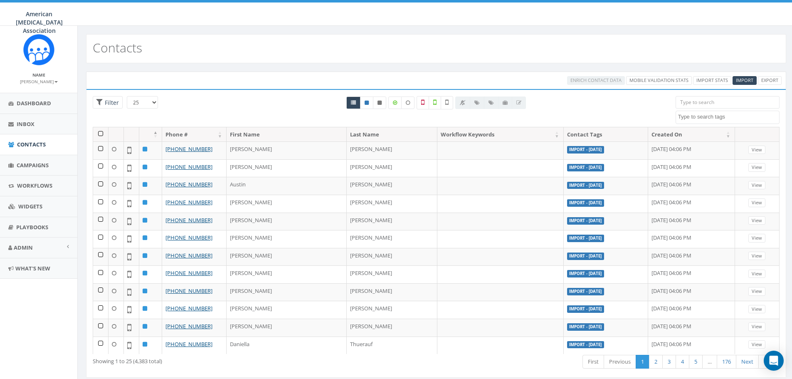
select select
click at [143, 105] on select "25 50 100" at bounding box center [142, 102] width 31 height 12
select select "100"
click at [127, 96] on select "25 50 100" at bounding box center [142, 102] width 31 height 12
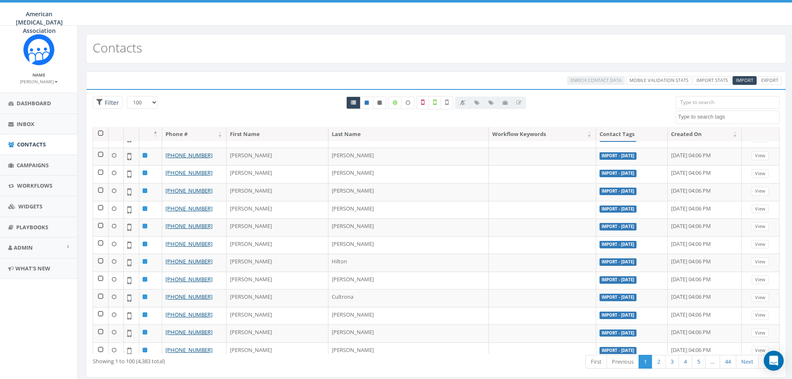
scroll to position [1560, 0]
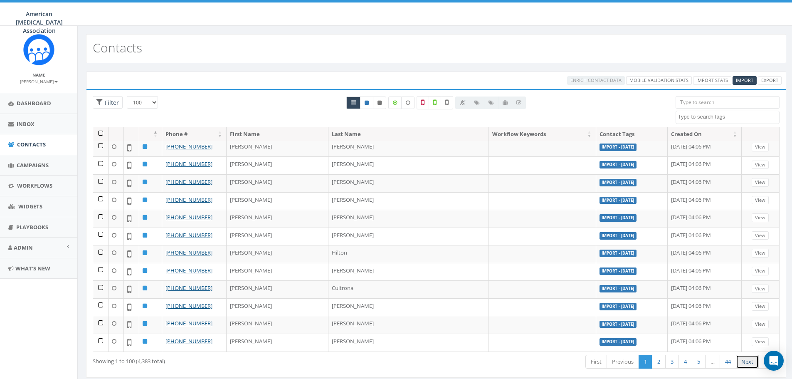
click at [742, 360] on link "Next" at bounding box center [747, 362] width 23 height 14
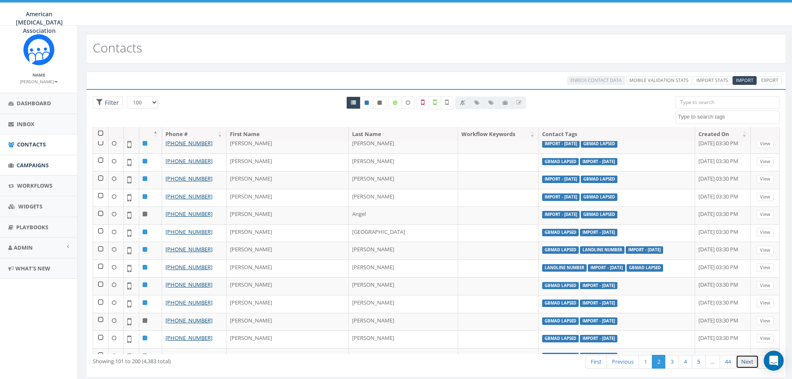
scroll to position [1310, 0]
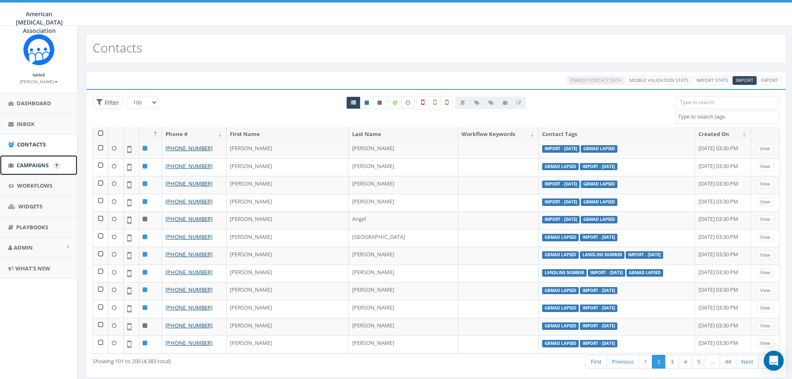
click at [26, 168] on link "Campaigns" at bounding box center [38, 165] width 77 height 20
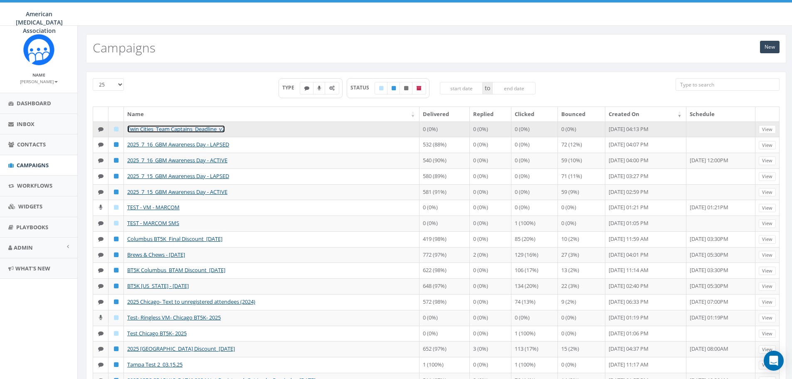
click at [203, 128] on link "Twin Cities_Team Captains_Deadline_v2" at bounding box center [176, 128] width 98 height 7
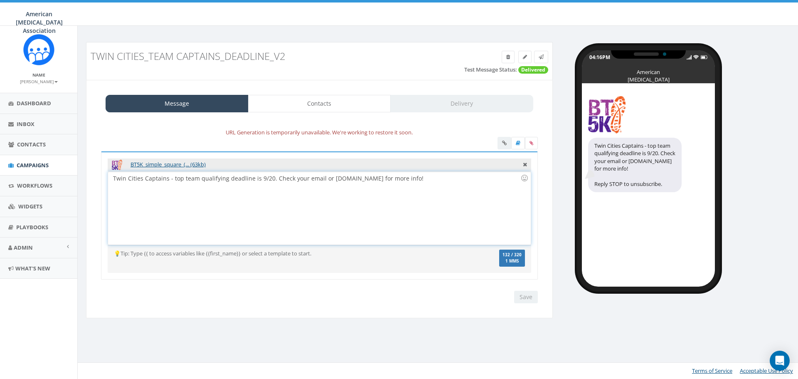
click at [407, 180] on div "Twin Cities Captains - top team qualifying deadline is 9/20. Check your email o…" at bounding box center [319, 208] width 422 height 73
drag, startPoint x: 167, startPoint y: 179, endPoint x: 145, endPoint y: 179, distance: 22.0
click at [145, 179] on div "Twin Cities Captains - top team qualifying deadline is 9/20. Check your email o…" at bounding box center [319, 208] width 422 height 73
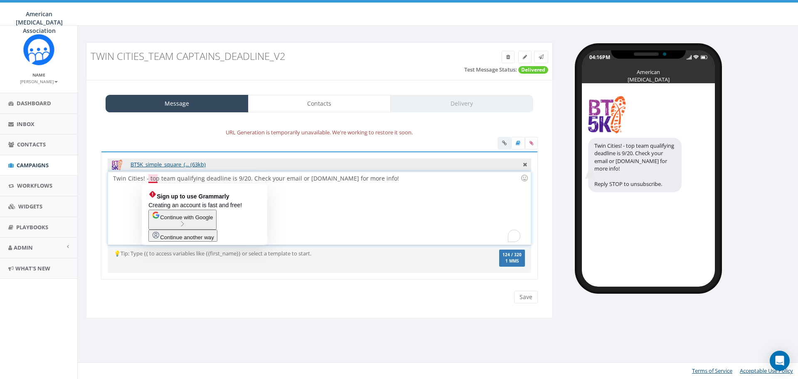
click at [298, 210] on div "Twin Cities! - top team qualifying deadline is 9/20. Check your email or bt5k.o…" at bounding box center [319, 208] width 422 height 73
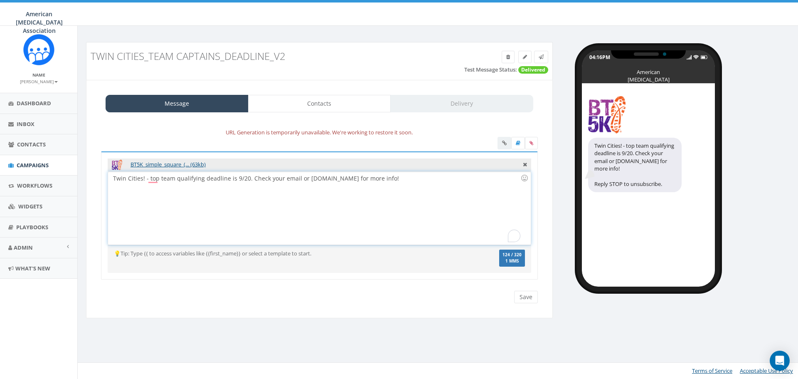
click at [141, 179] on div "Twin Cities! - top team qualifying deadline is 9/20. Check your email or bt5k.o…" at bounding box center [319, 208] width 422 height 73
click at [213, 215] on div "Twin Cities BT5K! - top team qualifying deadline is 9/20. Check your email or b…" at bounding box center [319, 208] width 422 height 73
click at [529, 299] on input "Save" at bounding box center [526, 297] width 24 height 12
click at [158, 180] on div "Twin Cities BT5K! - top team qualifying deadline is 9/20. Check your email or b…" at bounding box center [319, 208] width 422 height 73
click at [420, 185] on div "Twin Cities folks - top team qualifying deadline is 9/20. Check your email or b…" at bounding box center [319, 208] width 422 height 73
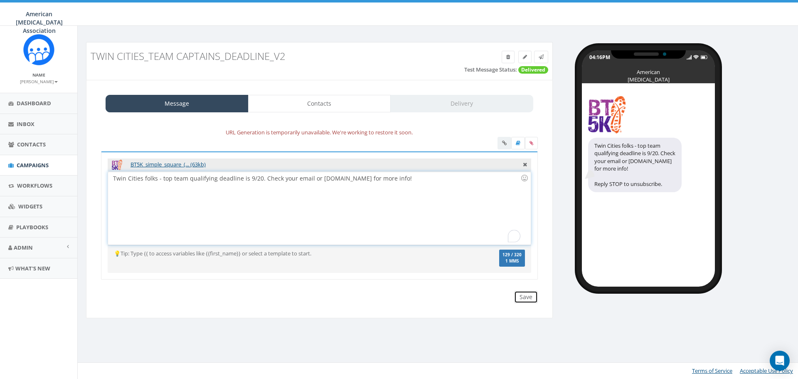
click at [522, 296] on input "Save" at bounding box center [526, 297] width 24 height 12
click at [331, 106] on link "Contacts" at bounding box center [319, 103] width 143 height 17
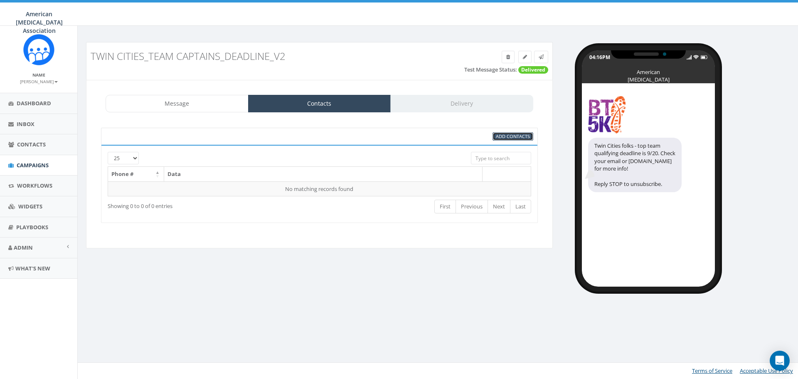
click at [496, 136] on span "Add Contacts" at bounding box center [513, 136] width 34 height 6
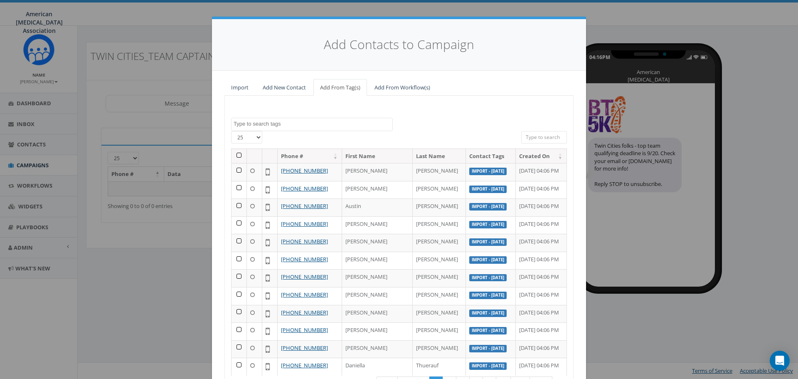
click at [282, 126] on textarea "Search" at bounding box center [313, 123] width 159 height 7
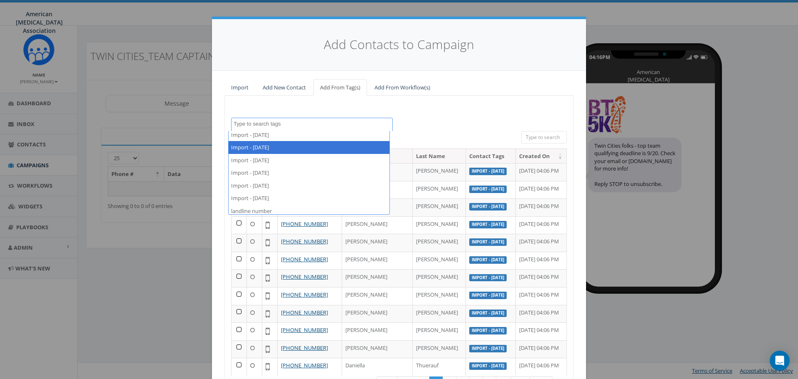
scroll to position [158, 0]
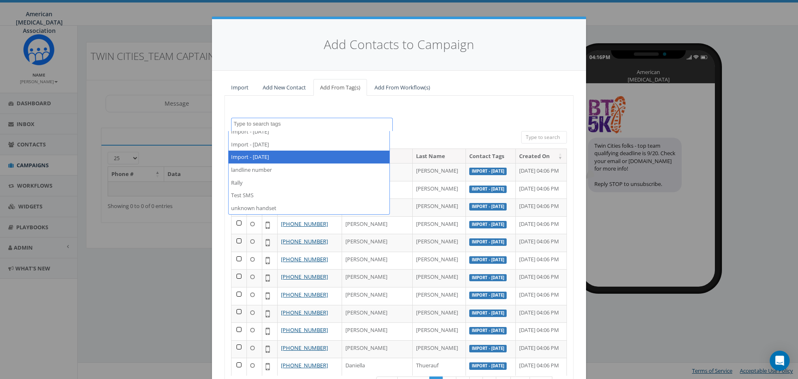
select select "Import - [DATE]"
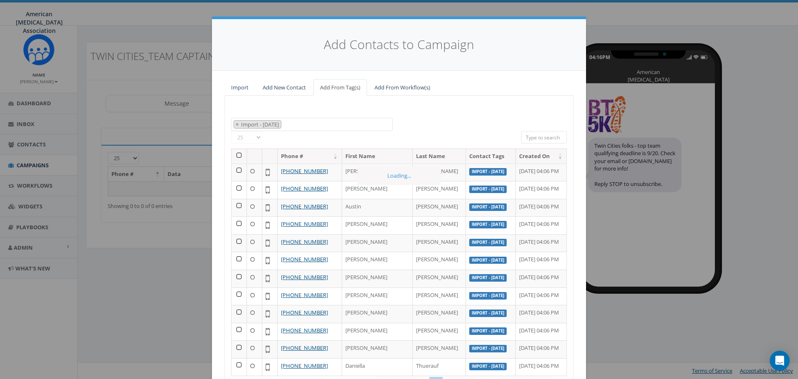
scroll to position [105, 0]
click at [254, 140] on select "25 50 100" at bounding box center [246, 137] width 31 height 12
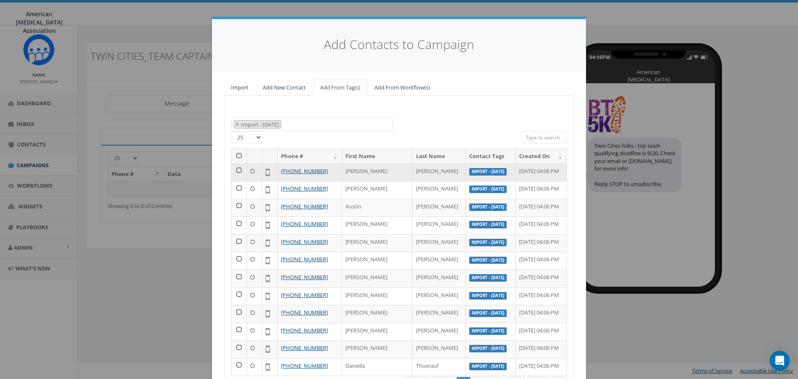
select select "100"
click at [231, 131] on select "25 50 100" at bounding box center [246, 137] width 31 height 12
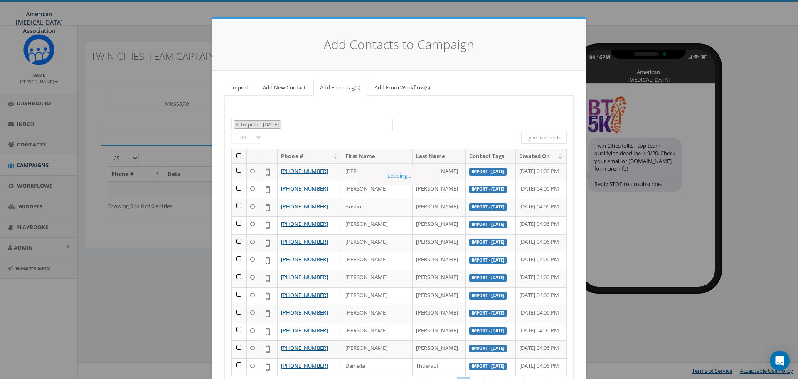
click at [237, 155] on th at bounding box center [239, 156] width 15 height 15
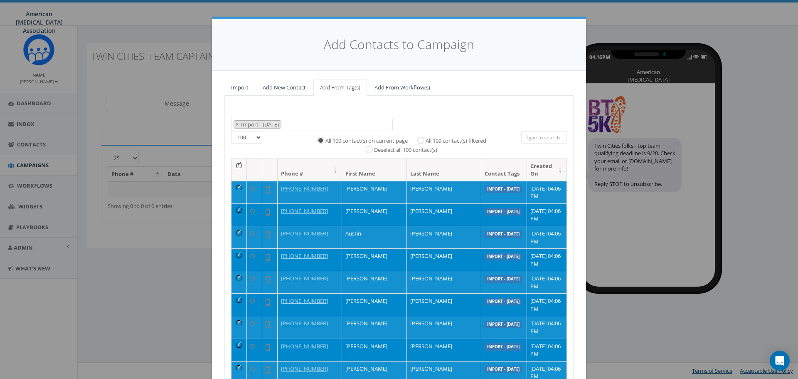
click at [435, 142] on label "All 109 contact(s) filtered" at bounding box center [456, 141] width 61 height 8
click at [426, 142] on input "All 109 contact(s) filtered" at bounding box center [422, 139] width 5 height 5
radio input "true"
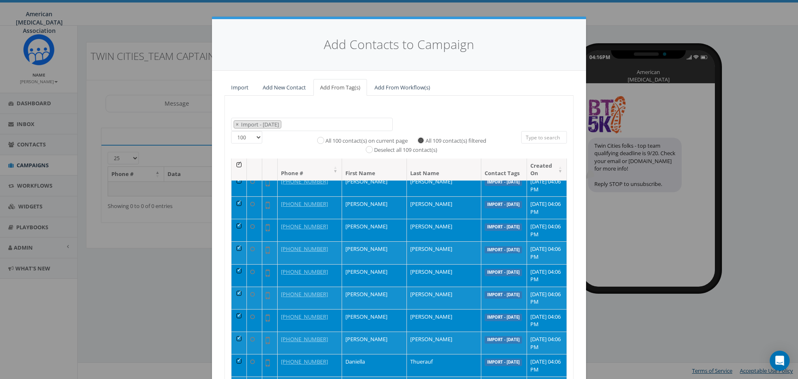
scroll to position [0, 0]
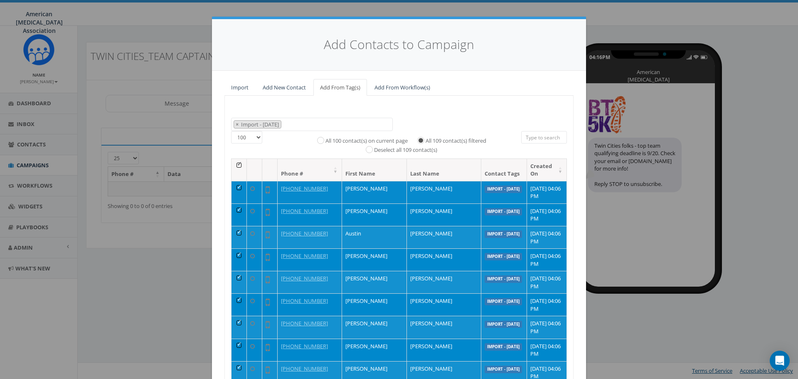
click at [234, 186] on td at bounding box center [239, 192] width 15 height 22
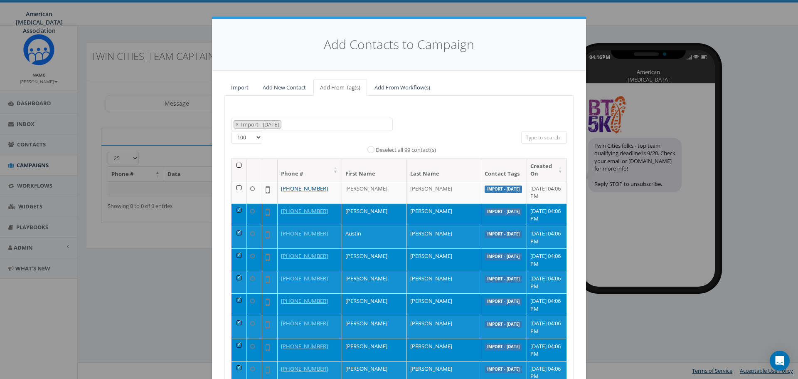
click at [237, 209] on td at bounding box center [239, 214] width 15 height 22
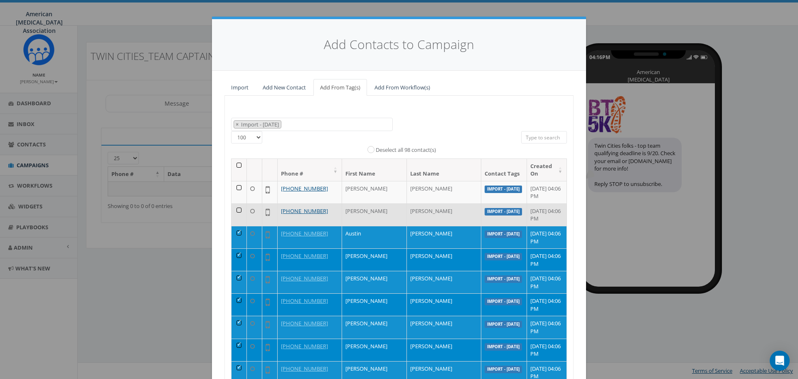
click at [237, 209] on td at bounding box center [239, 214] width 15 height 22
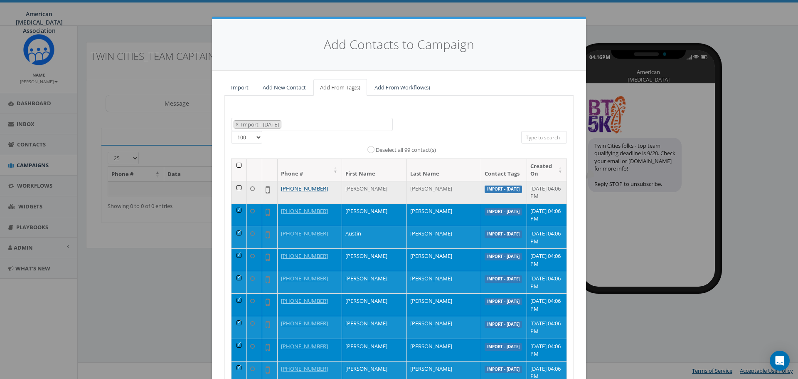
click at [236, 187] on td at bounding box center [239, 192] width 15 height 22
radio input "true"
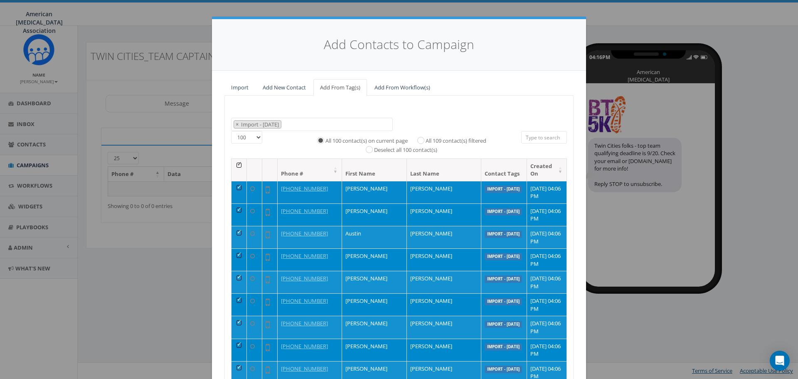
click at [236, 188] on td at bounding box center [239, 192] width 15 height 22
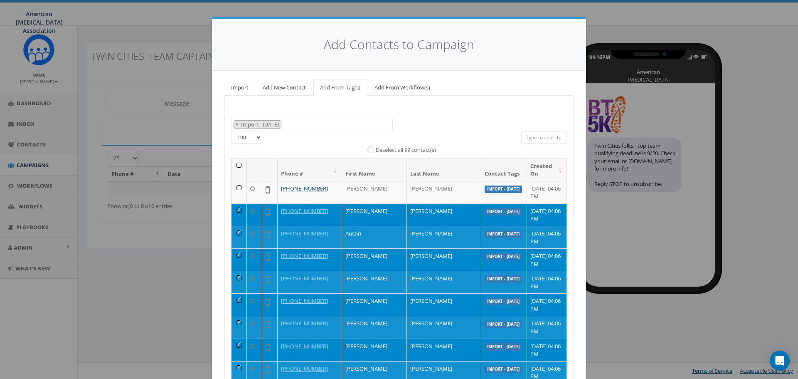
click at [235, 211] on td at bounding box center [239, 214] width 15 height 22
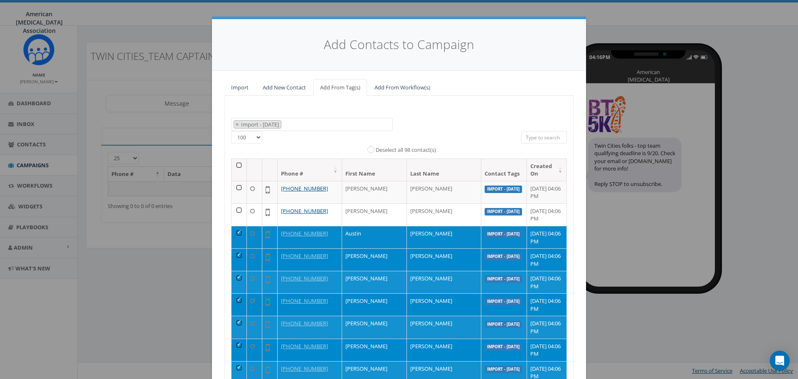
click at [235, 230] on td at bounding box center [239, 237] width 15 height 22
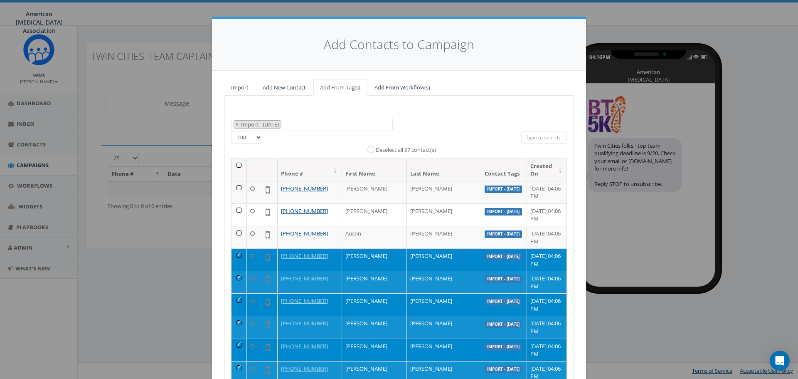
click at [235, 254] on td at bounding box center [239, 259] width 15 height 22
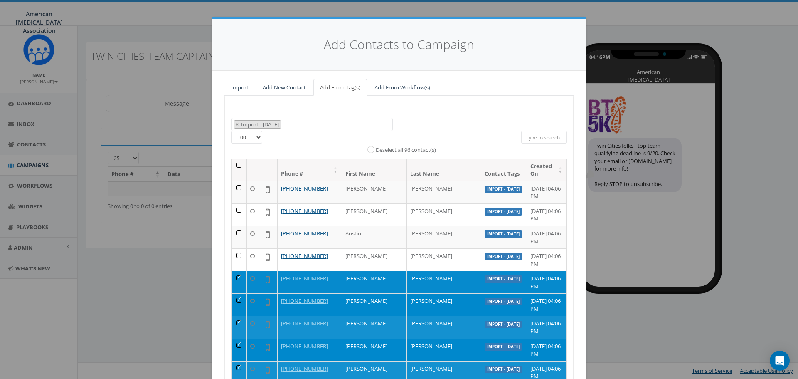
click at [236, 277] on td at bounding box center [239, 282] width 15 height 22
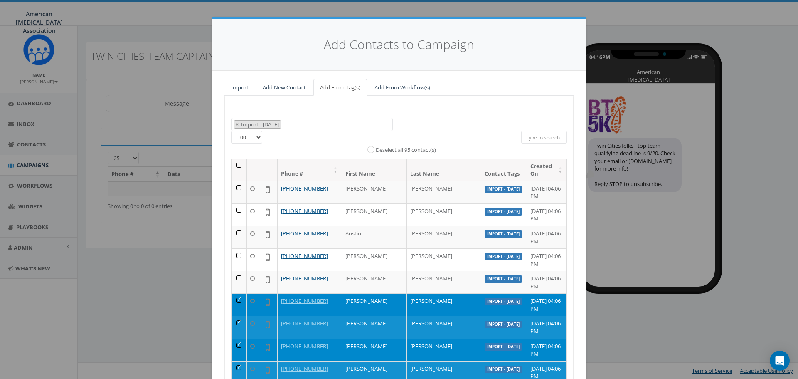
click at [235, 302] on td at bounding box center [239, 304] width 15 height 22
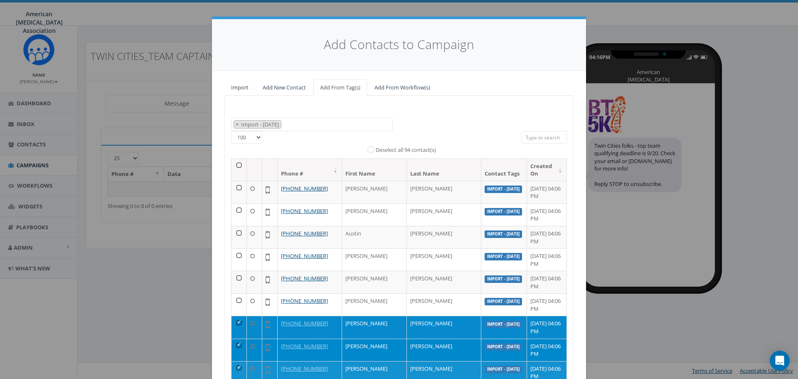
click at [237, 323] on td at bounding box center [239, 327] width 15 height 22
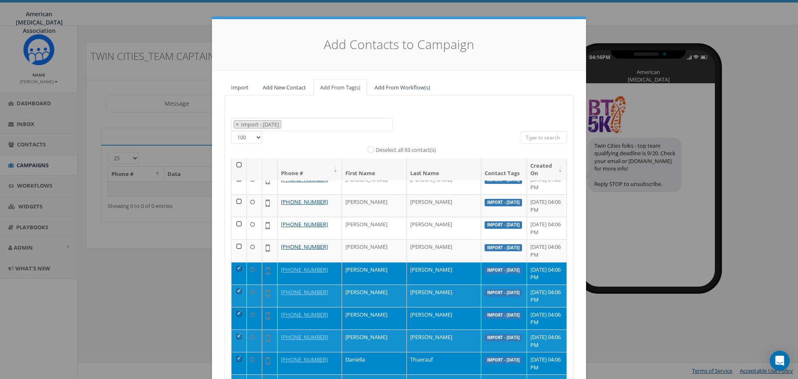
scroll to position [83, 0]
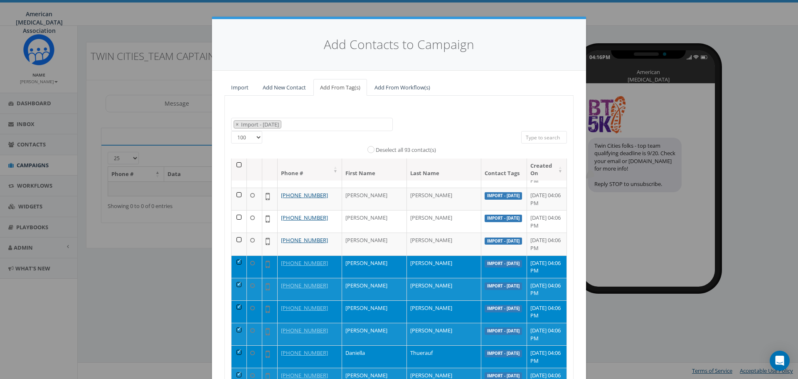
click at [233, 261] on td at bounding box center [239, 266] width 15 height 22
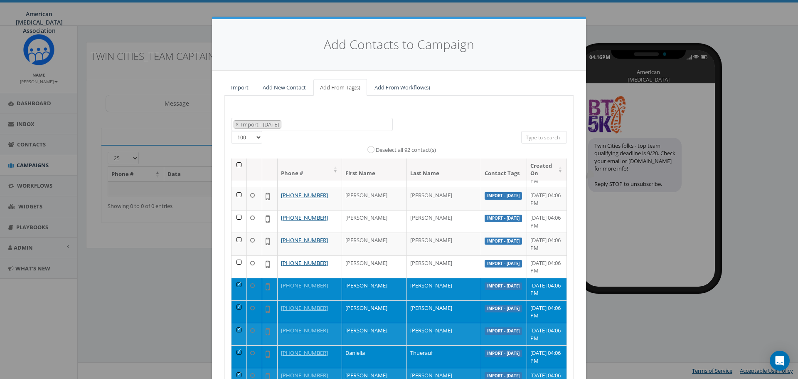
click at [235, 284] on td at bounding box center [239, 289] width 15 height 22
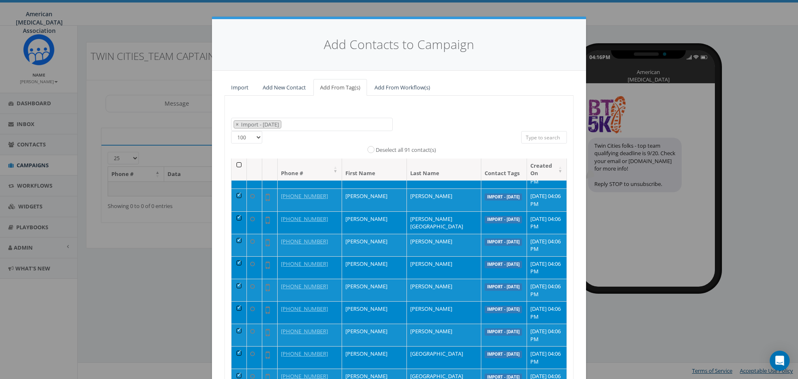
scroll to position [1247, 0]
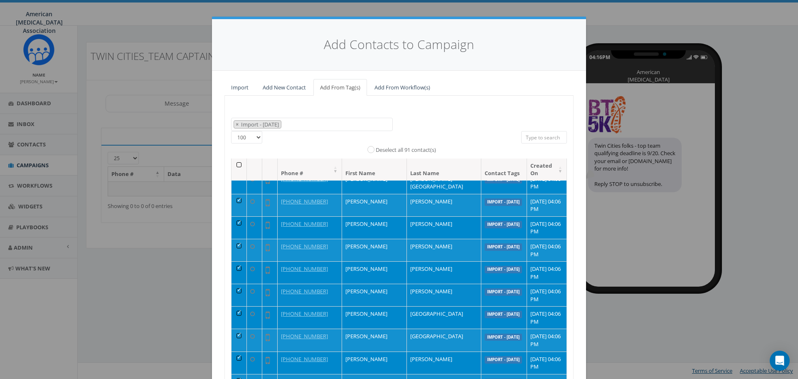
click at [237, 289] on td at bounding box center [239, 295] width 15 height 22
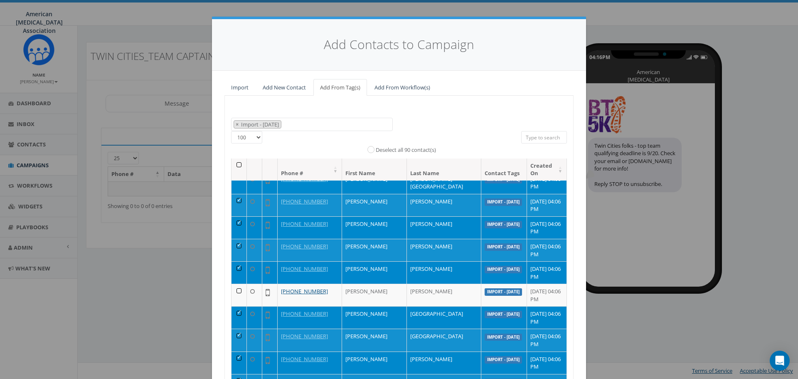
click at [235, 270] on td at bounding box center [239, 272] width 15 height 22
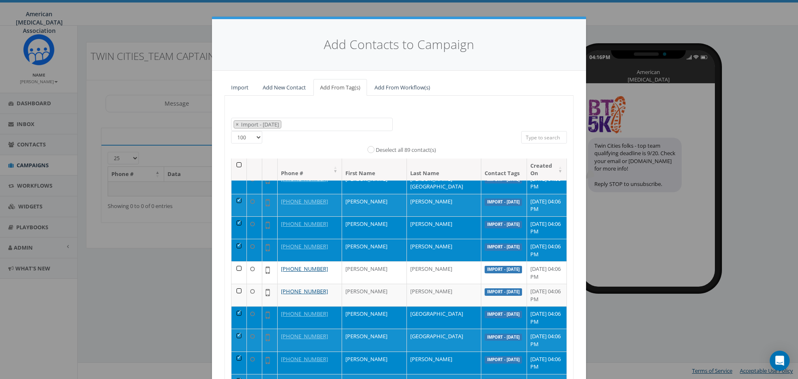
click at [235, 242] on td at bounding box center [239, 250] width 15 height 22
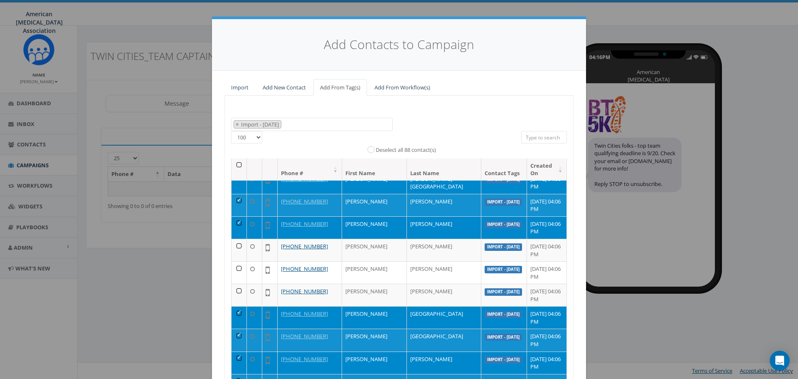
click at [235, 222] on td at bounding box center [239, 227] width 15 height 22
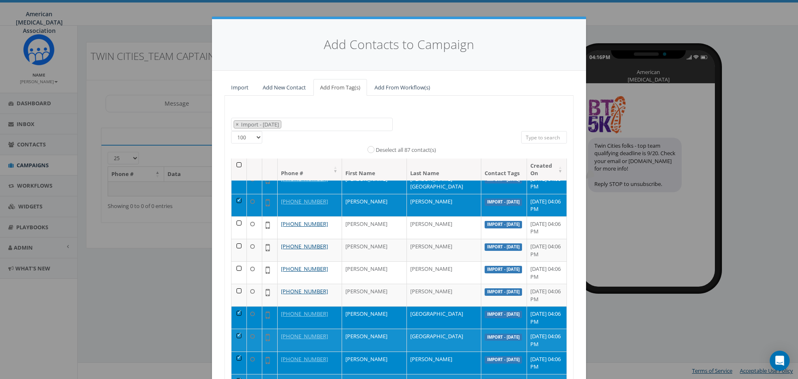
click at [237, 197] on td at bounding box center [239, 205] width 15 height 22
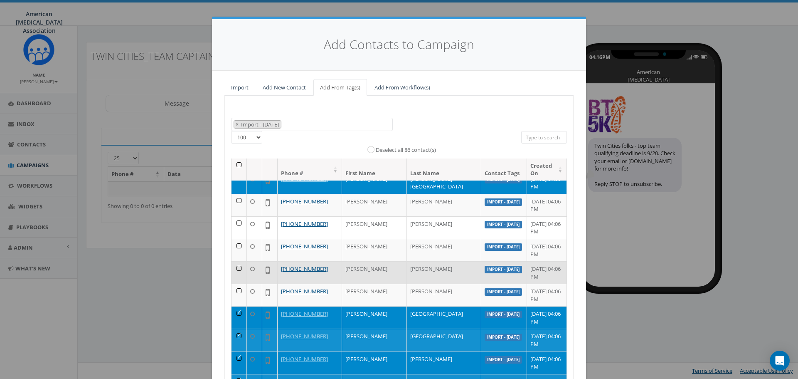
scroll to position [1206, 0]
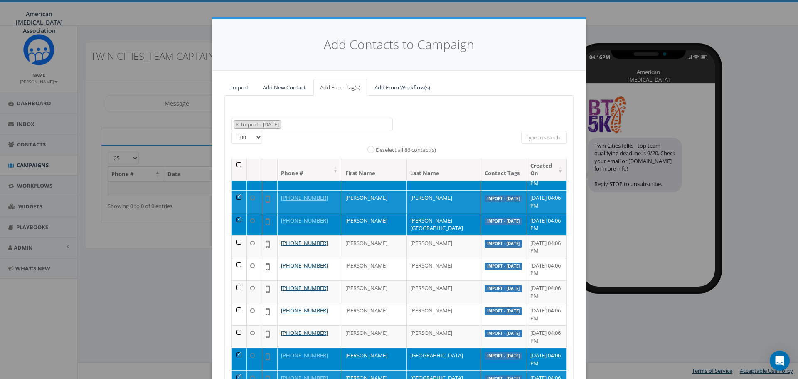
click at [234, 217] on td at bounding box center [239, 224] width 15 height 22
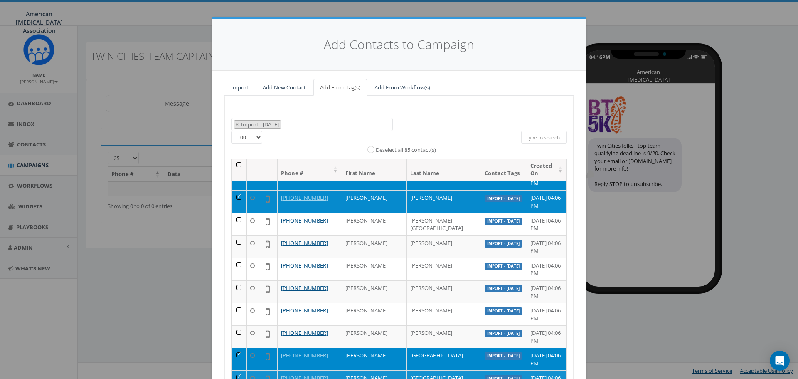
click at [235, 195] on td at bounding box center [239, 201] width 15 height 22
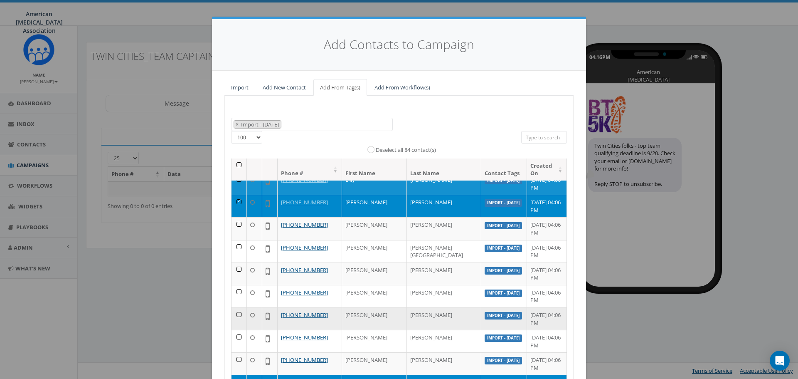
scroll to position [1164, 0]
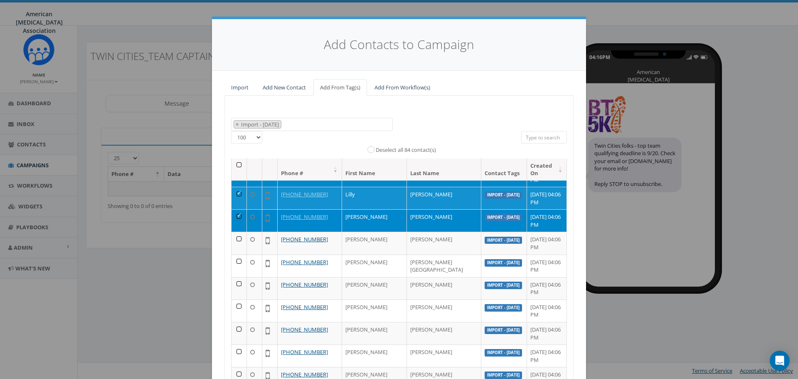
click at [236, 215] on td at bounding box center [239, 220] width 15 height 22
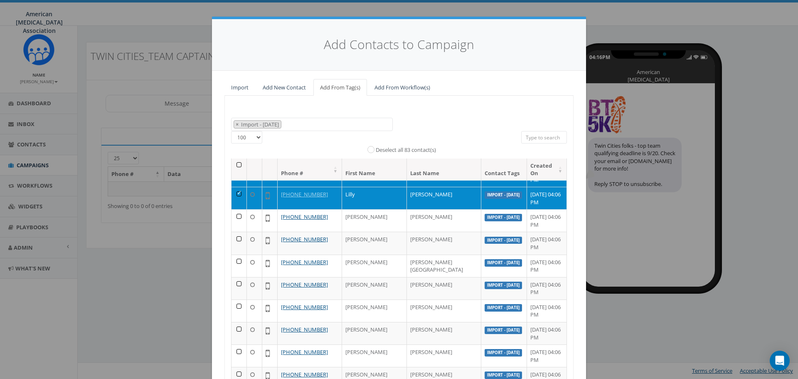
click at [237, 192] on td at bounding box center [239, 198] width 15 height 22
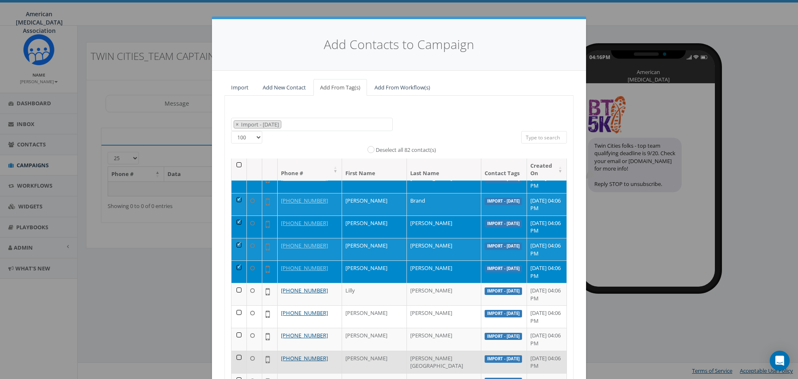
scroll to position [1039, 0]
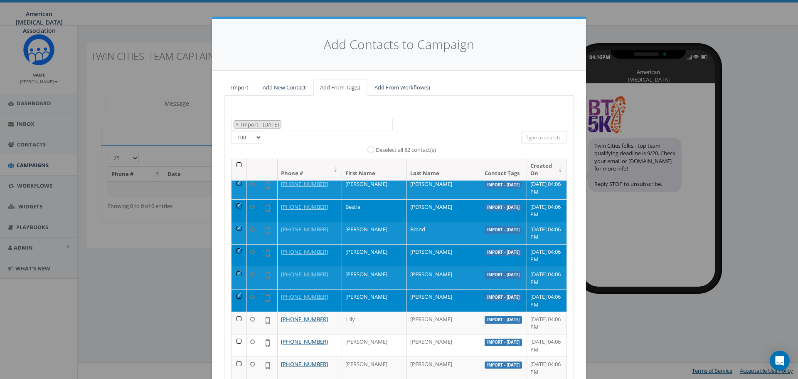
click at [235, 296] on td at bounding box center [239, 300] width 15 height 22
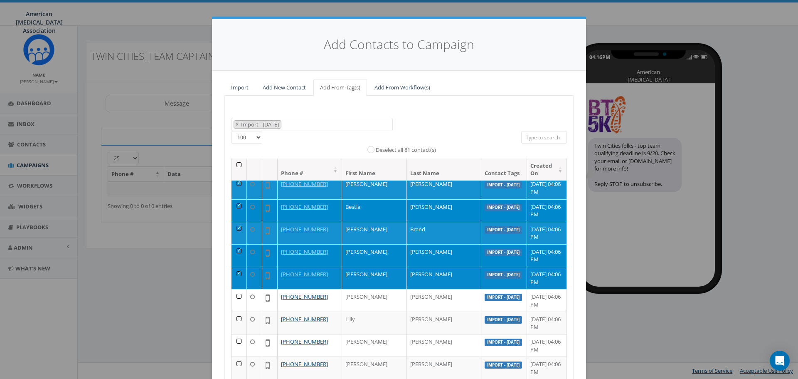
click at [237, 273] on td at bounding box center [239, 277] width 15 height 22
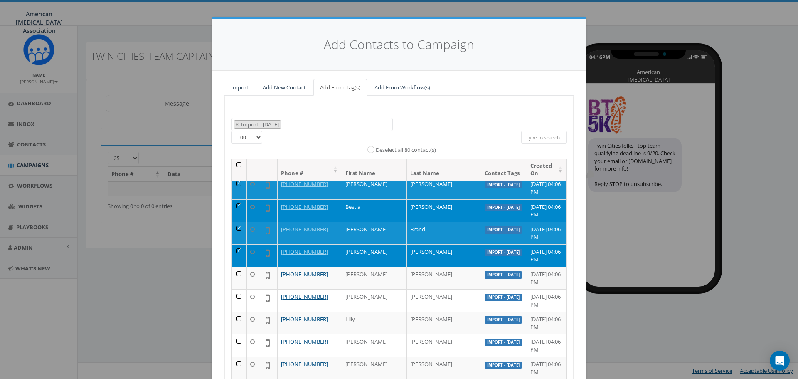
click at [238, 250] on td at bounding box center [239, 255] width 15 height 22
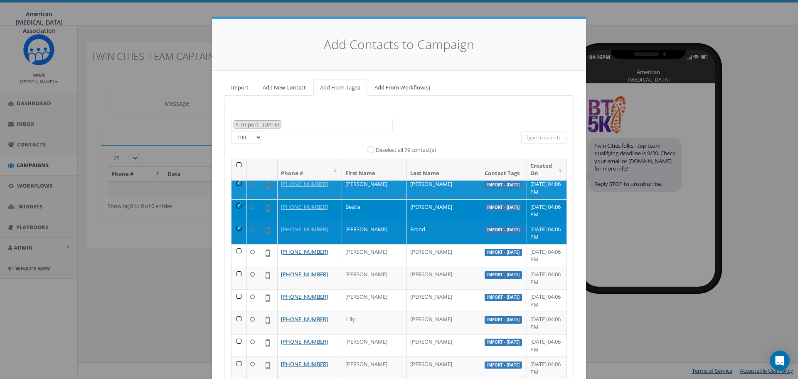
click at [236, 226] on td at bounding box center [239, 233] width 15 height 22
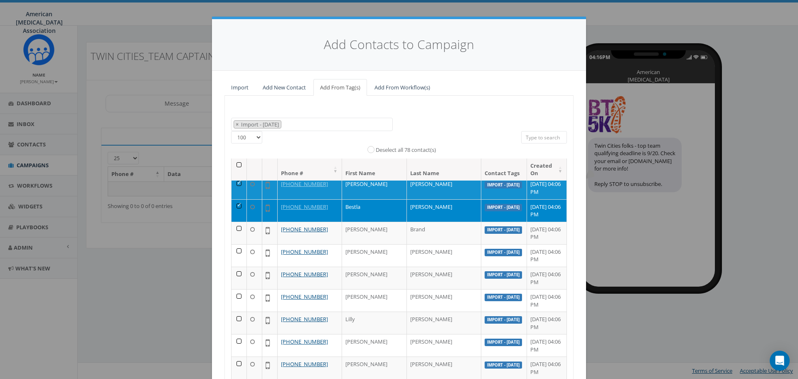
click at [236, 207] on td at bounding box center [239, 210] width 15 height 22
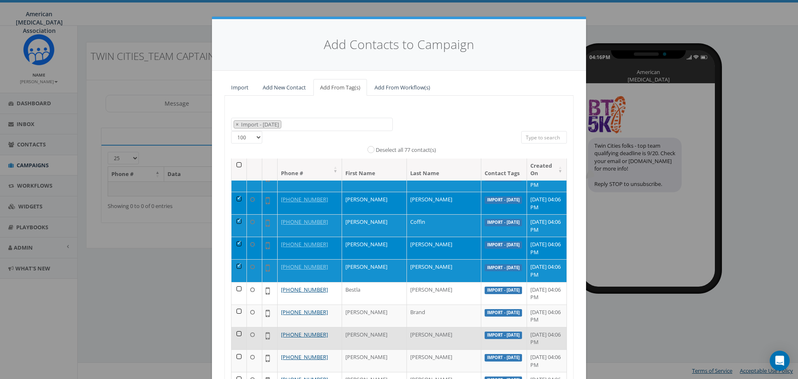
scroll to position [956, 0]
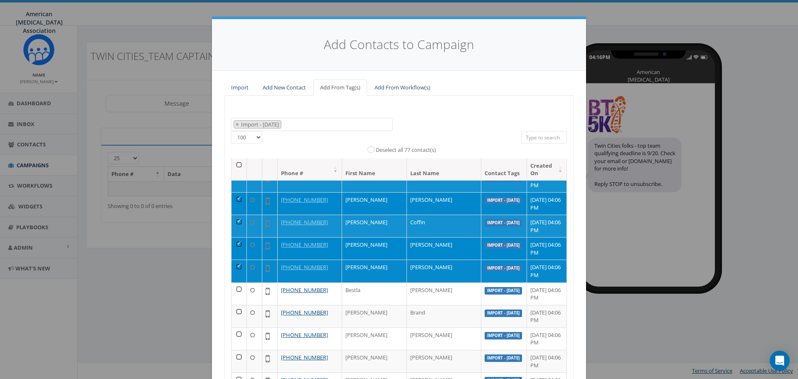
click at [234, 266] on td at bounding box center [239, 270] width 15 height 22
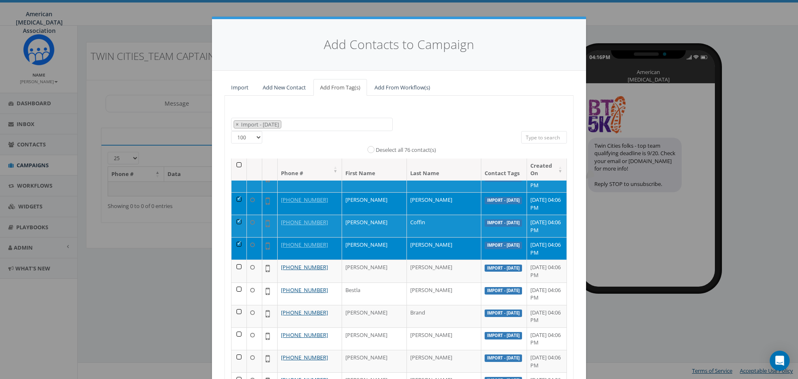
click at [236, 243] on td at bounding box center [239, 248] width 15 height 22
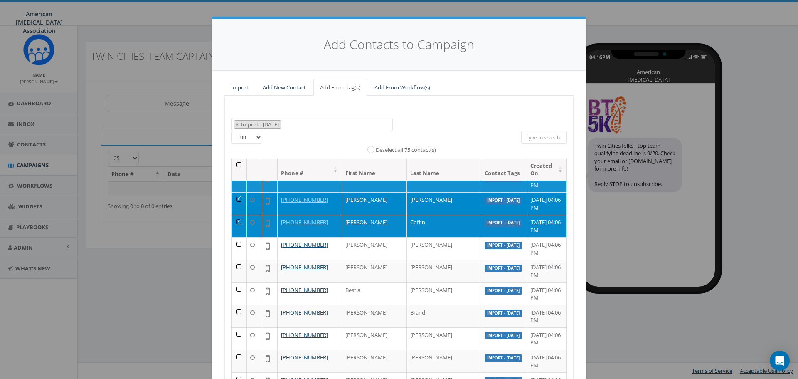
click at [235, 221] on td at bounding box center [239, 226] width 15 height 22
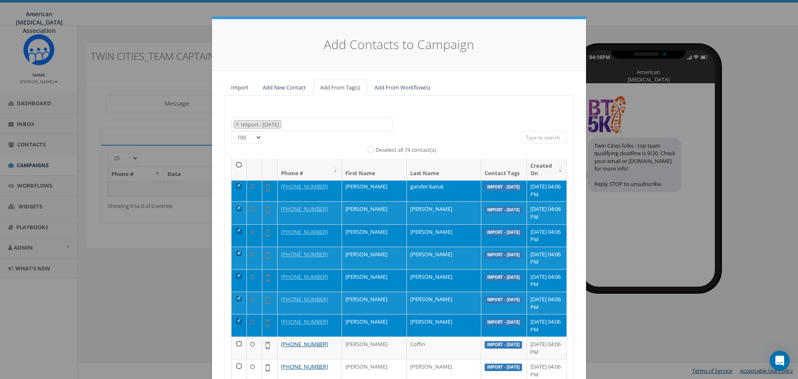
scroll to position [831, 0]
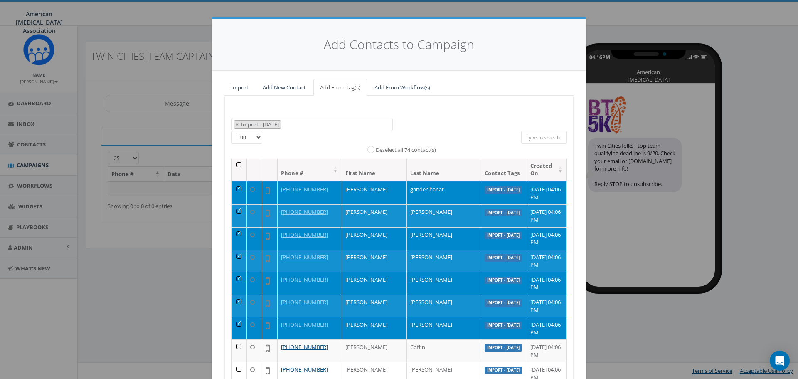
click at [236, 324] on td at bounding box center [239, 328] width 15 height 22
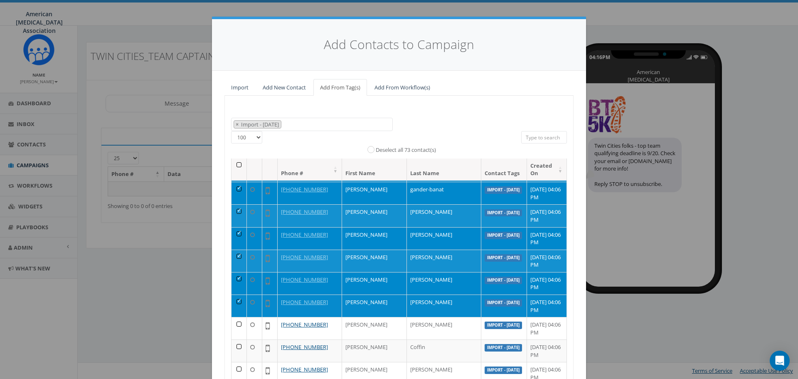
click at [235, 300] on td at bounding box center [239, 305] width 15 height 22
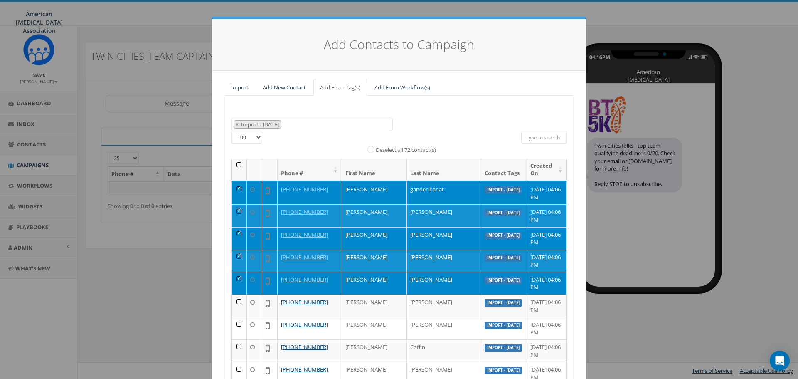
click at [234, 277] on td at bounding box center [239, 283] width 15 height 22
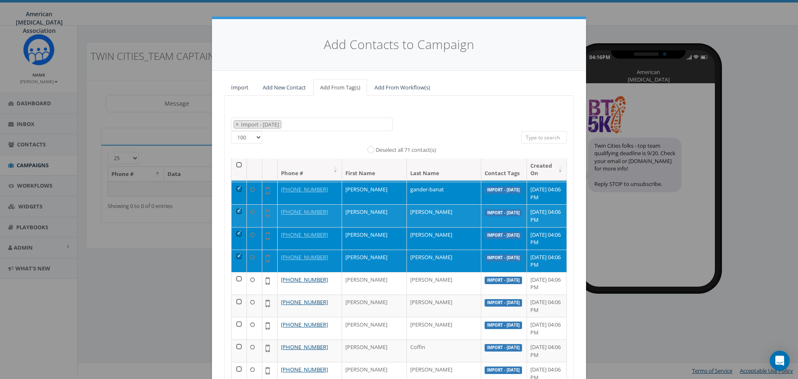
click at [235, 254] on td at bounding box center [239, 260] width 15 height 22
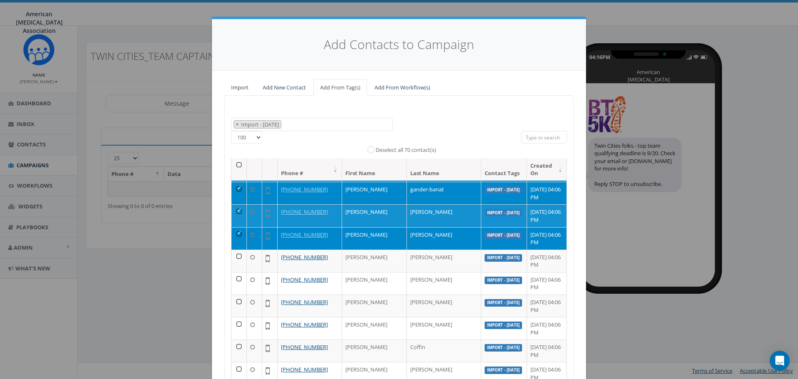
click at [236, 233] on td at bounding box center [239, 238] width 15 height 22
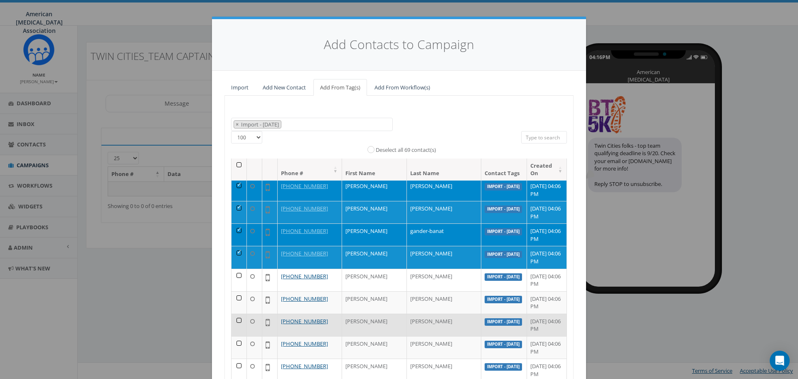
scroll to position [748, 0]
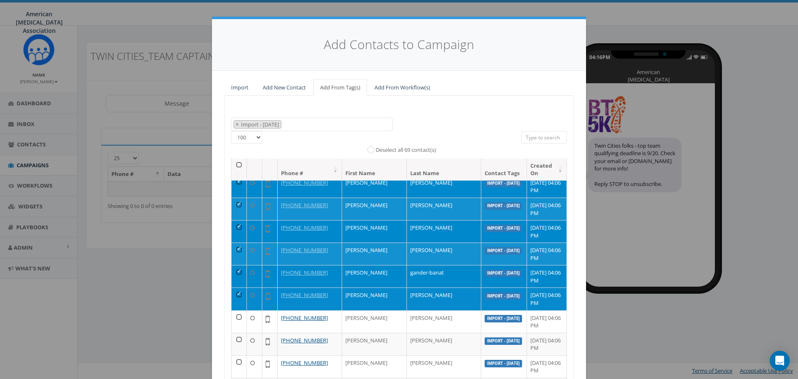
click at [235, 291] on td at bounding box center [239, 298] width 15 height 22
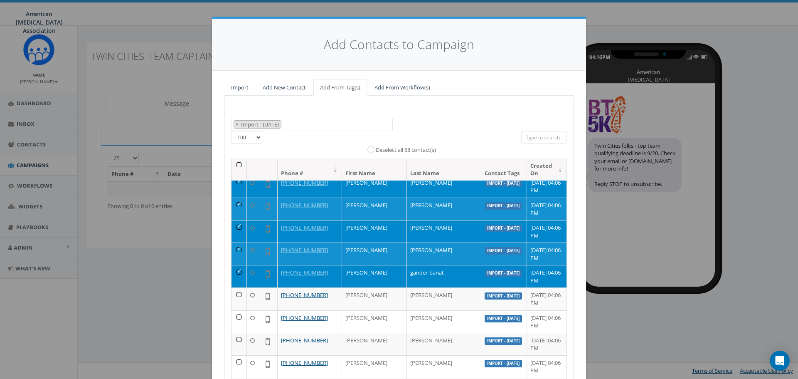
click at [235, 270] on td at bounding box center [239, 276] width 15 height 22
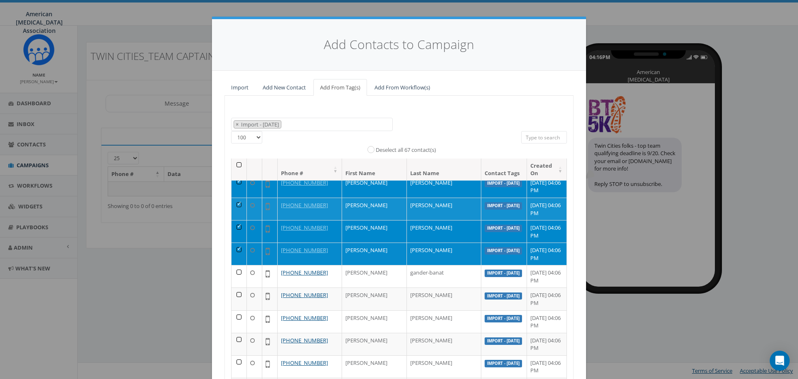
click at [236, 248] on td at bounding box center [239, 253] width 15 height 22
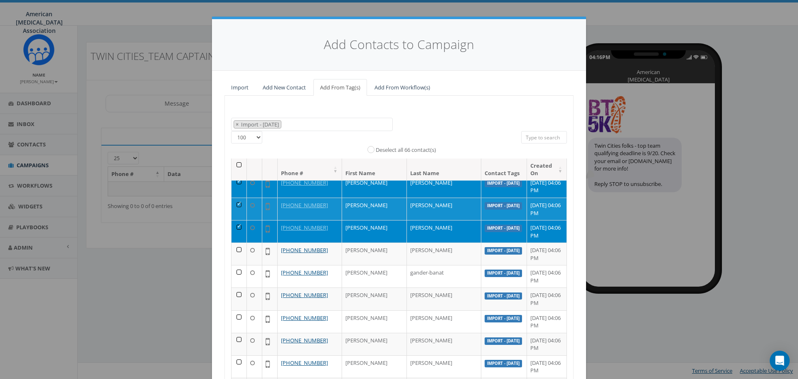
click at [237, 225] on td at bounding box center [239, 231] width 15 height 22
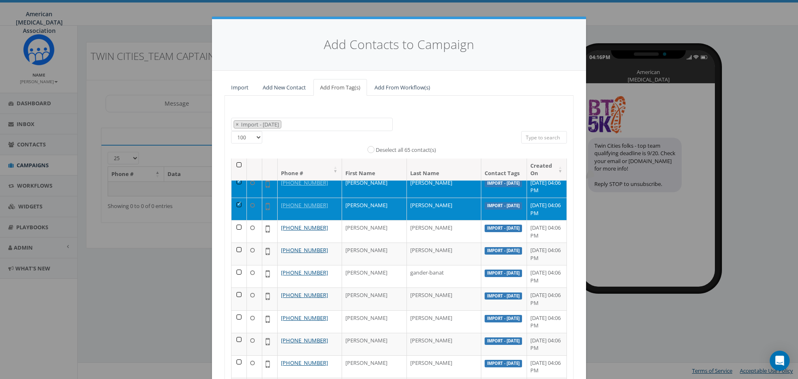
click at [237, 203] on td at bounding box center [239, 208] width 15 height 22
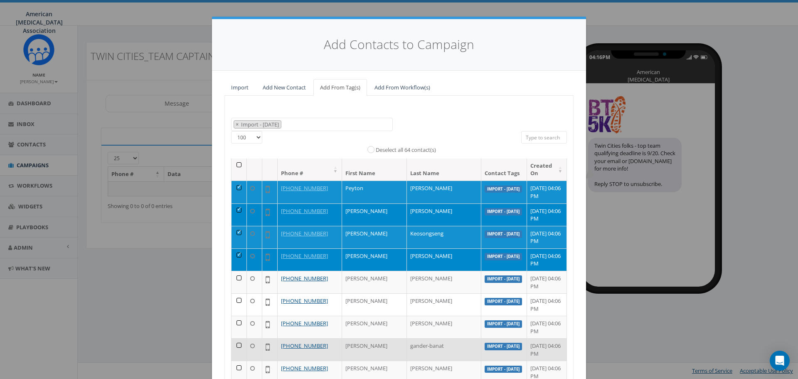
scroll to position [624, 0]
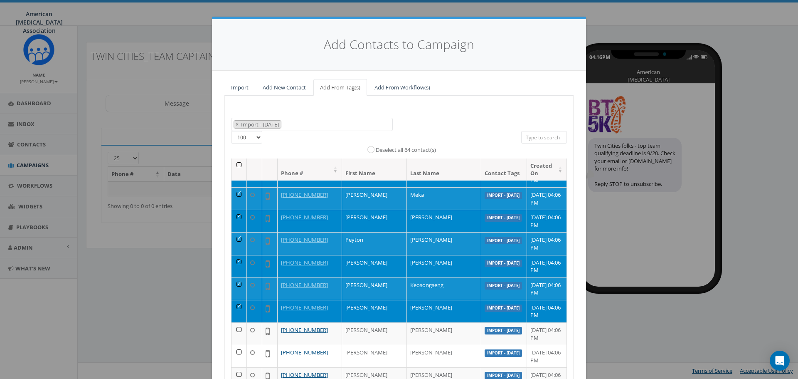
click at [236, 306] on td at bounding box center [239, 311] width 15 height 22
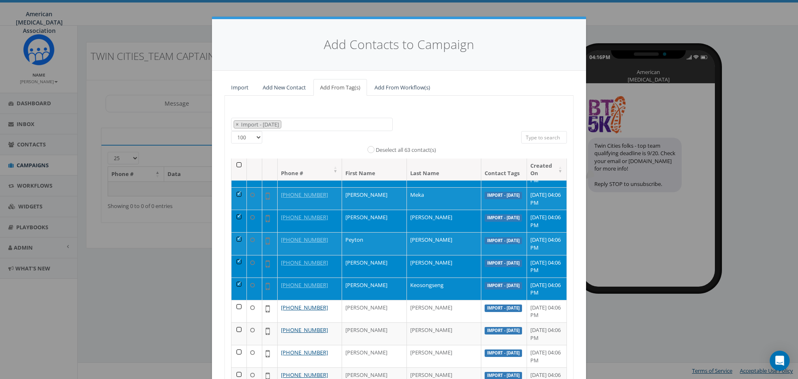
click at [236, 282] on td at bounding box center [239, 288] width 15 height 22
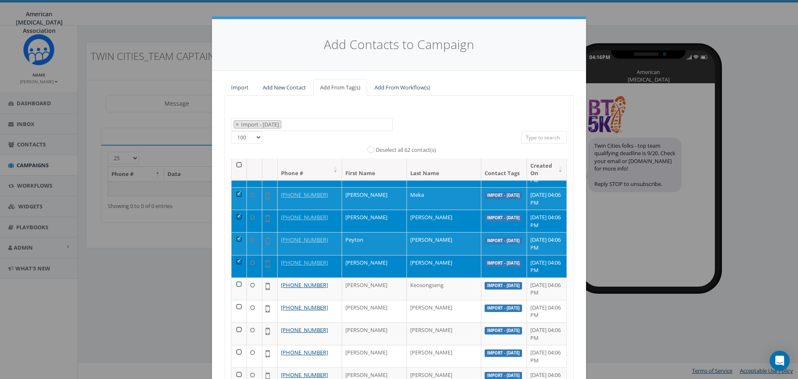
click at [236, 261] on td at bounding box center [239, 266] width 15 height 22
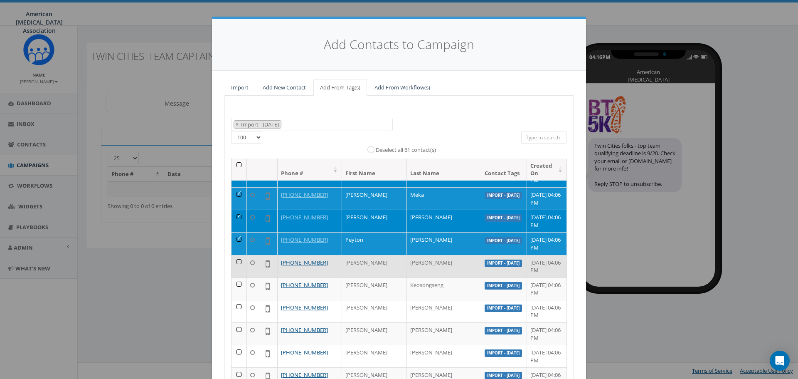
scroll to position [582, 0]
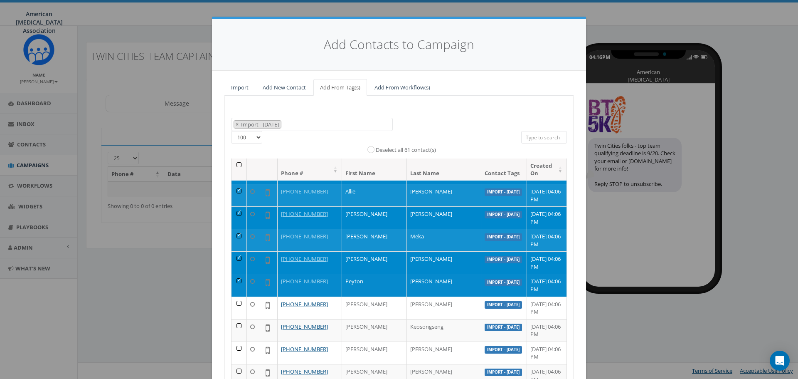
click at [237, 280] on td at bounding box center [239, 285] width 15 height 22
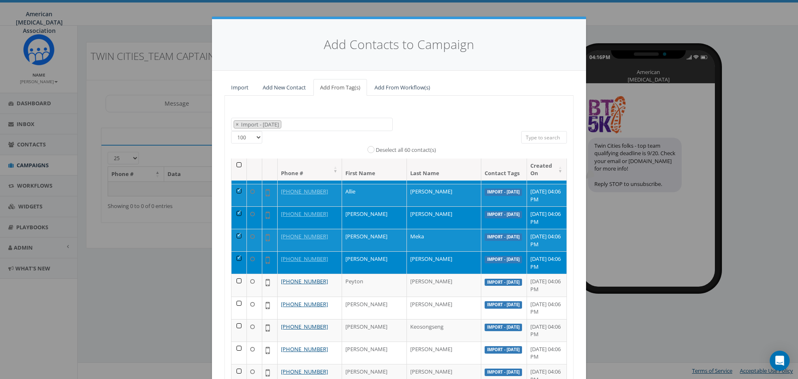
click at [235, 257] on td at bounding box center [239, 262] width 15 height 22
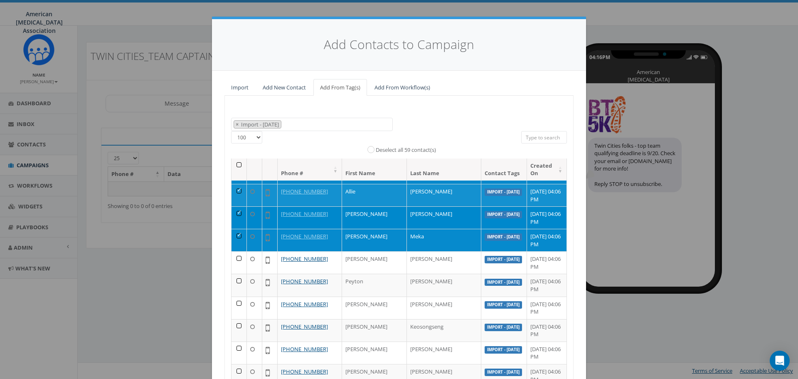
click at [238, 234] on td at bounding box center [239, 240] width 15 height 22
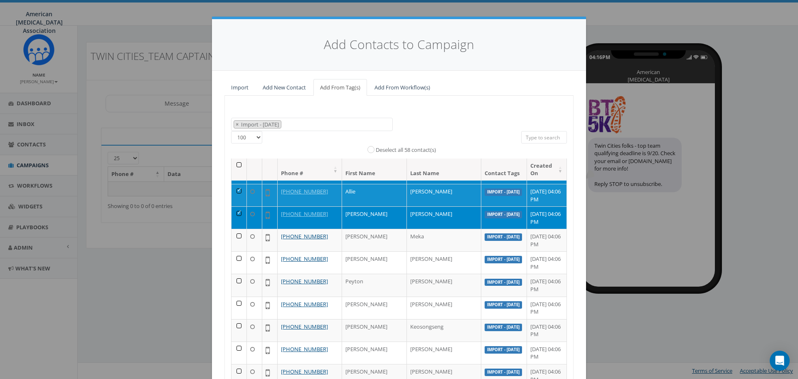
click at [237, 212] on td at bounding box center [239, 217] width 15 height 22
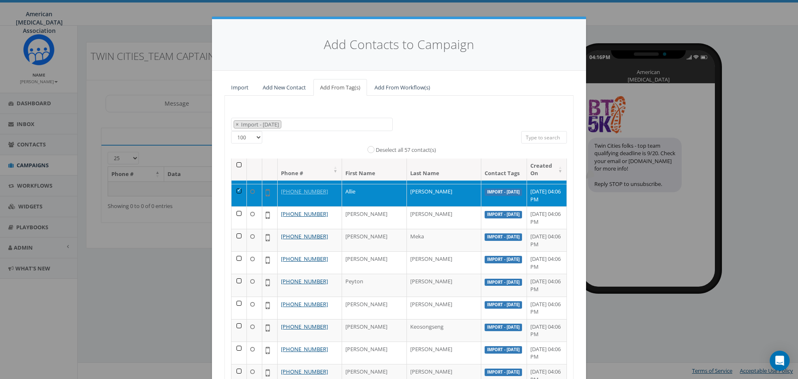
click at [237, 189] on td at bounding box center [239, 195] width 15 height 22
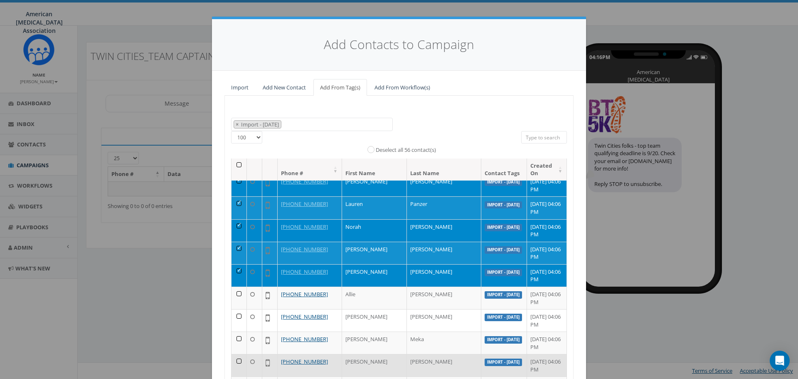
scroll to position [457, 0]
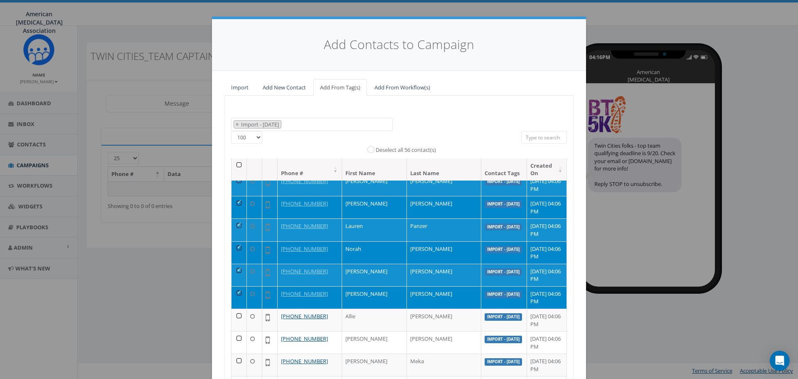
click at [235, 248] on td at bounding box center [239, 252] width 15 height 22
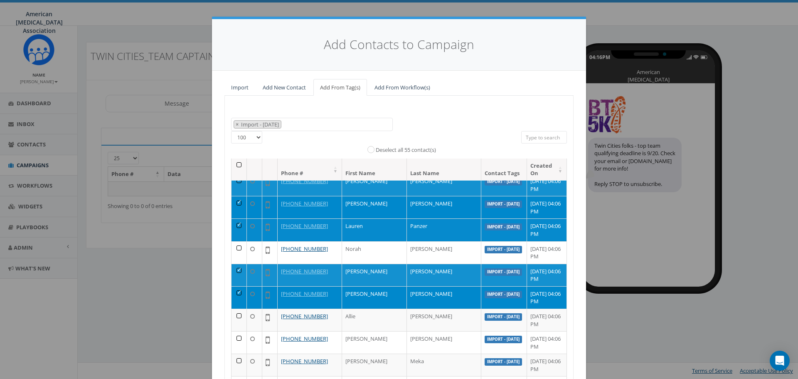
click at [234, 222] on td at bounding box center [239, 229] width 15 height 22
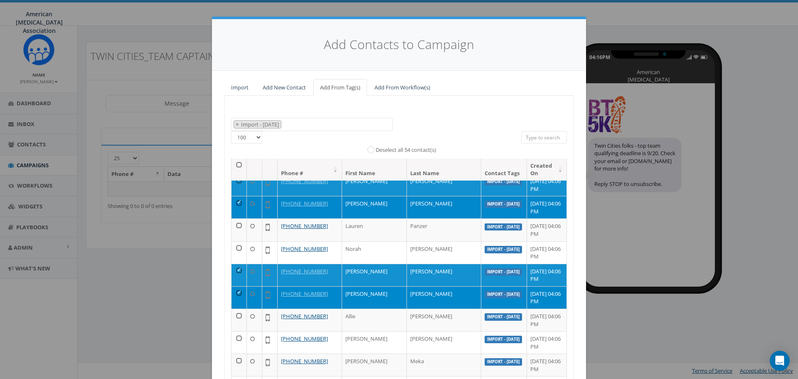
click at [236, 202] on td at bounding box center [239, 207] width 15 height 22
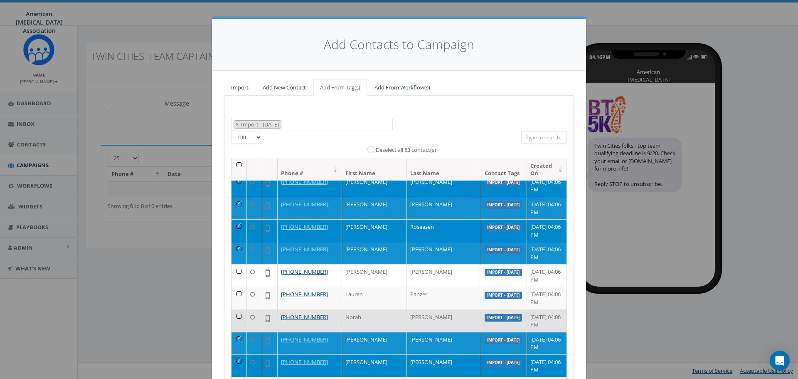
scroll to position [374, 0]
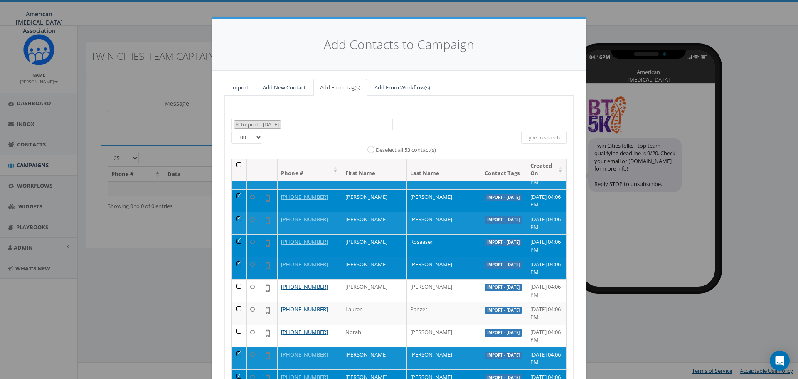
click at [234, 264] on td at bounding box center [239, 267] width 15 height 22
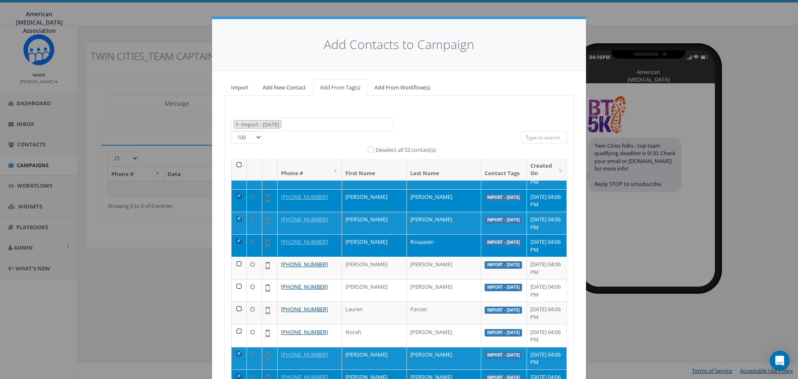
click at [235, 237] on td at bounding box center [239, 245] width 15 height 22
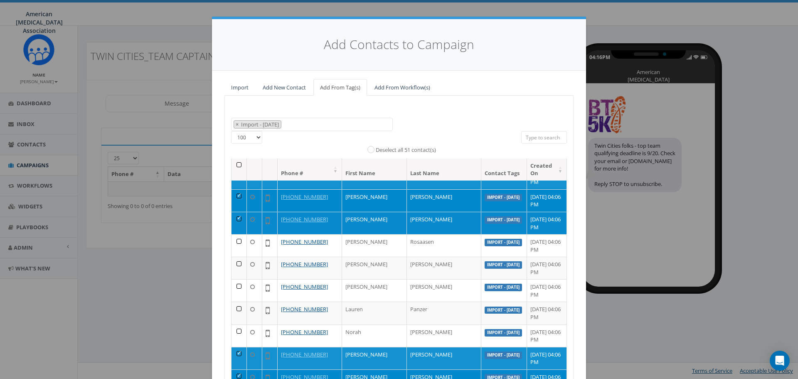
click at [236, 213] on td at bounding box center [239, 223] width 15 height 22
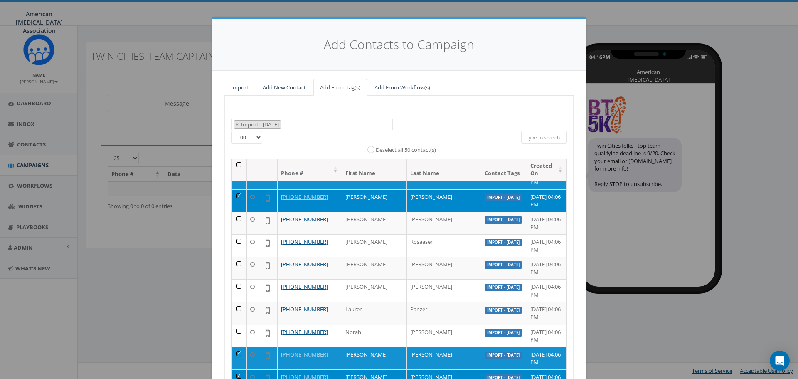
click at [236, 194] on td at bounding box center [239, 200] width 15 height 22
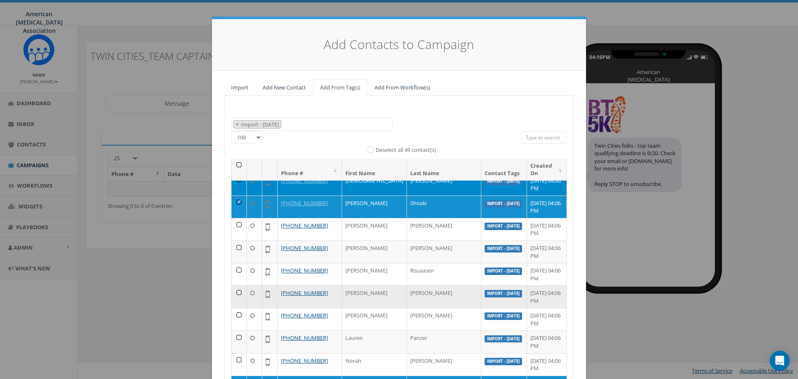
scroll to position [291, 0]
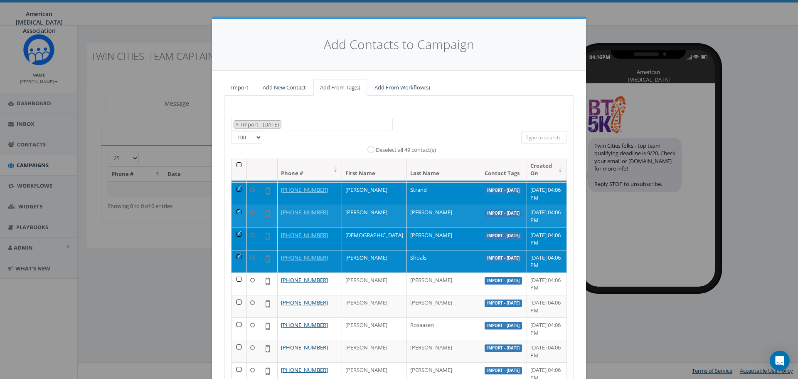
click at [234, 256] on td at bounding box center [239, 261] width 15 height 22
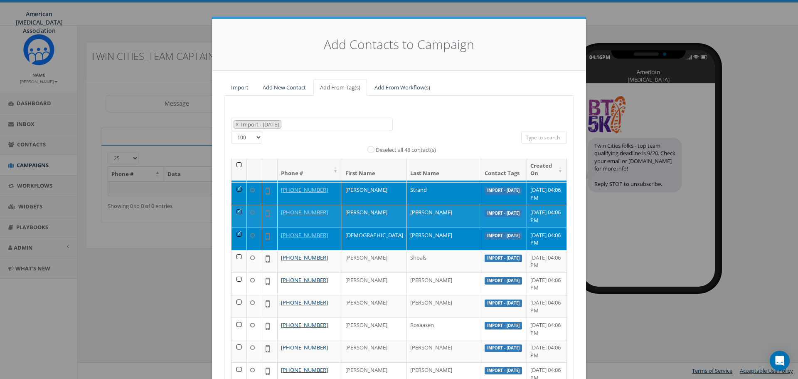
click at [237, 233] on td at bounding box center [239, 238] width 15 height 22
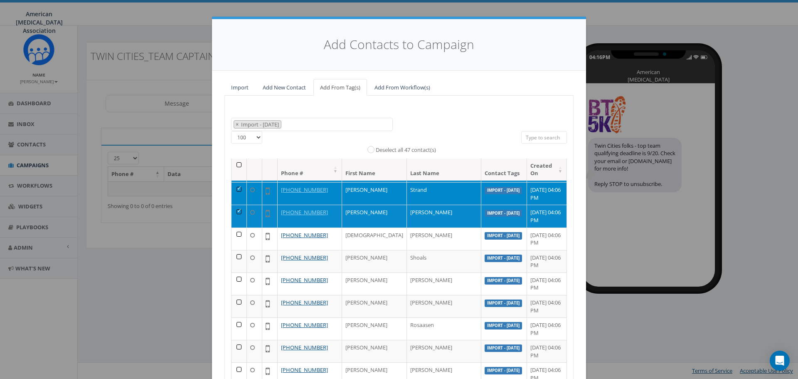
click at [237, 209] on td at bounding box center [239, 216] width 15 height 22
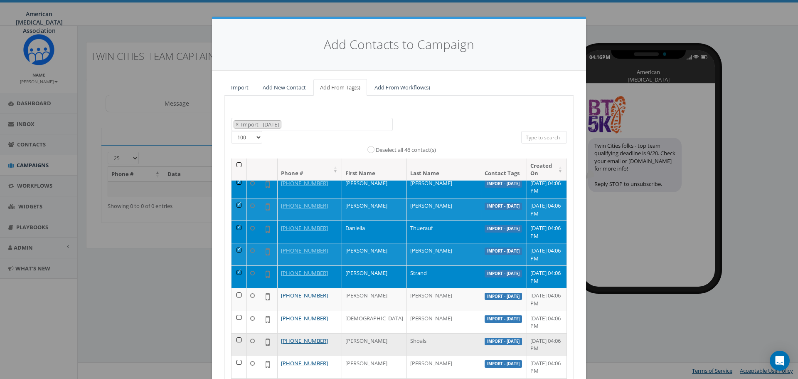
scroll to position [166, 0]
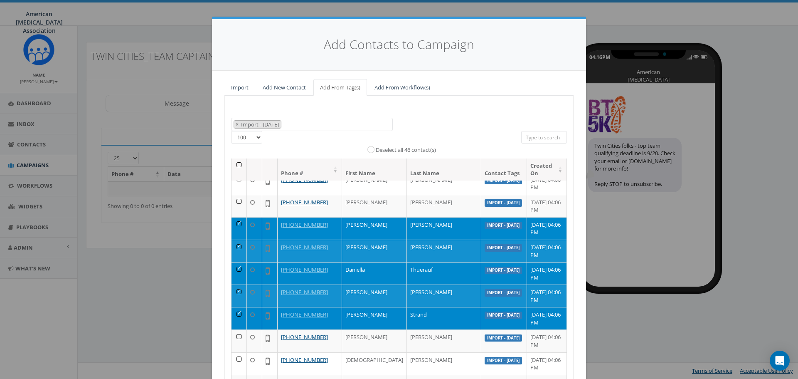
click at [236, 315] on td at bounding box center [239, 318] width 15 height 22
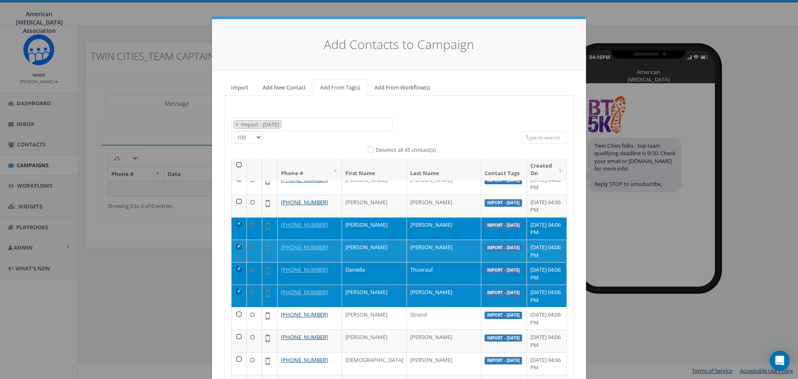
click at [236, 291] on td at bounding box center [239, 295] width 15 height 22
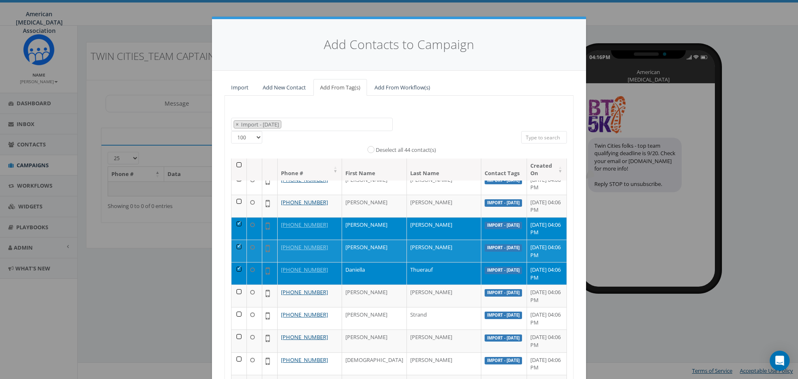
click at [235, 268] on td at bounding box center [239, 273] width 15 height 22
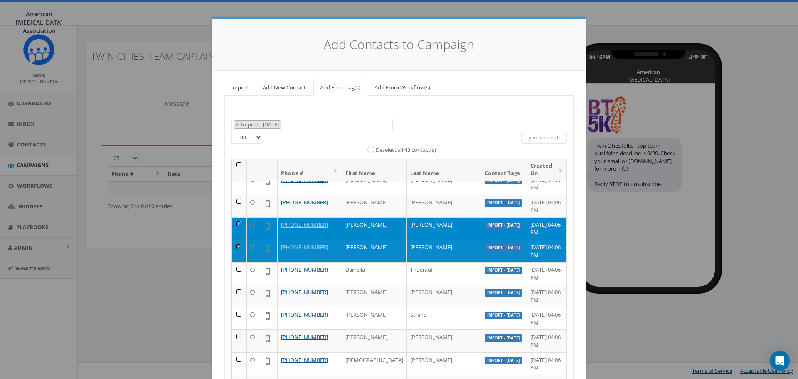
click at [236, 246] on td at bounding box center [239, 250] width 15 height 22
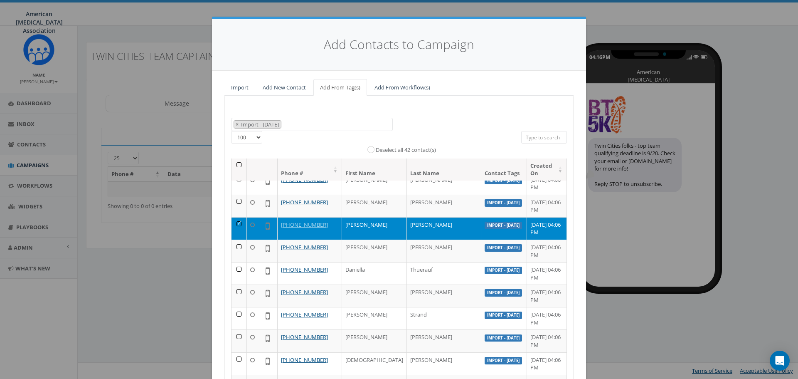
click at [236, 222] on td at bounding box center [239, 228] width 15 height 22
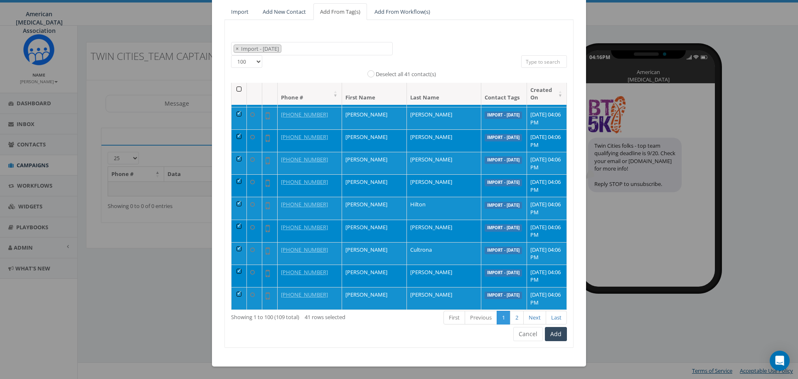
scroll to position [2048, 0]
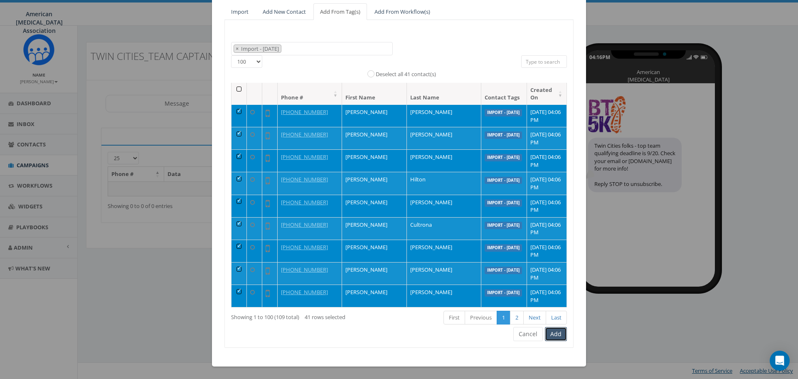
click at [550, 333] on button "Add" at bounding box center [556, 334] width 22 height 14
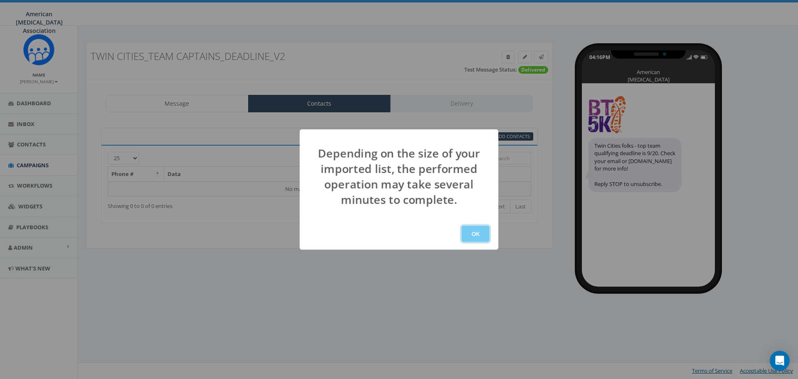
click at [476, 232] on button "OK" at bounding box center [475, 233] width 28 height 17
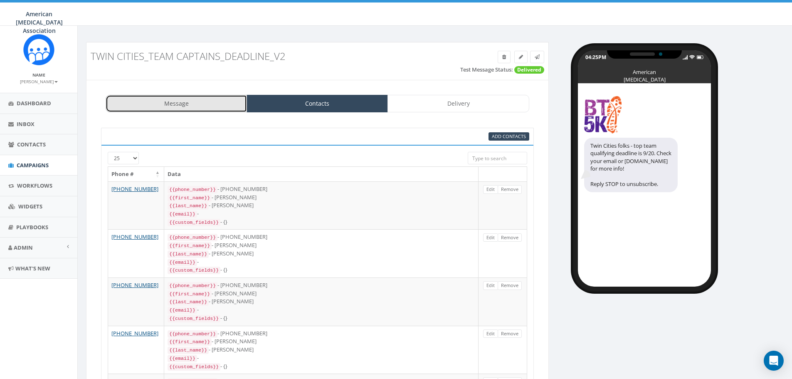
click at [207, 95] on link "Message" at bounding box center [176, 103] width 141 height 17
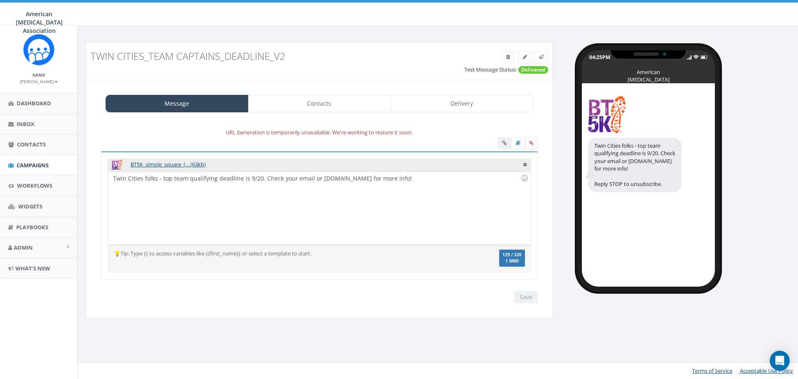
click at [156, 179] on div "Twin Cities folks - top team qualifying deadline is 9/20. Check your email or […" at bounding box center [319, 208] width 422 height 73
click at [525, 295] on input "Save" at bounding box center [526, 297] width 24 height 12
click at [463, 106] on link "Delivery" at bounding box center [461, 103] width 143 height 17
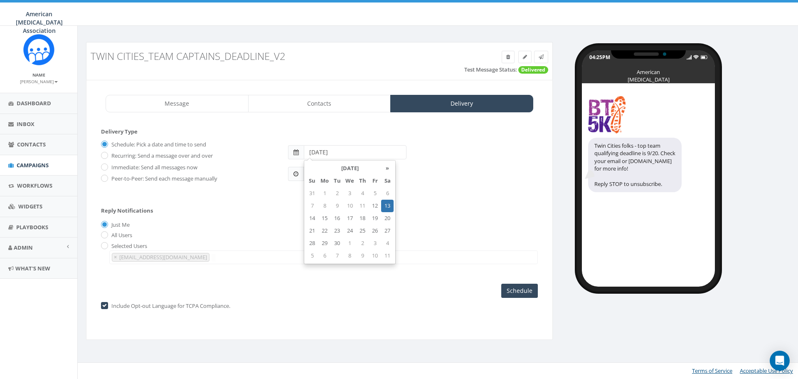
click at [340, 153] on input "[DATE]" at bounding box center [355, 152] width 103 height 14
click at [373, 205] on td "12" at bounding box center [375, 206] width 12 height 12
type input "[DATE]"
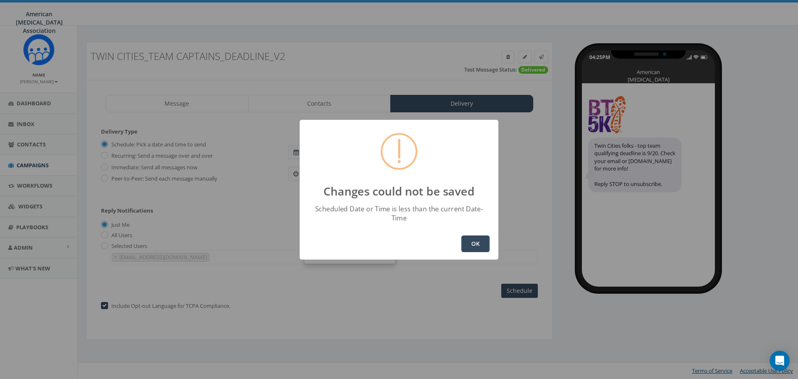
click at [465, 243] on button "OK" at bounding box center [475, 243] width 28 height 17
click at [468, 240] on button "OK" at bounding box center [475, 243] width 28 height 17
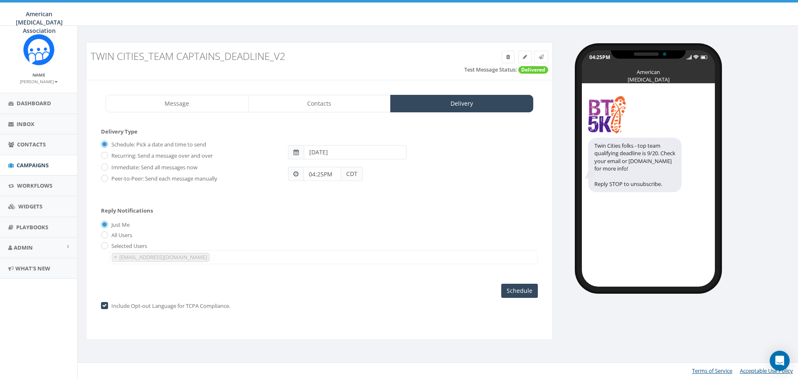
click at [296, 175] on span at bounding box center [295, 174] width 5 height 6
click at [331, 176] on input "04:25PM" at bounding box center [322, 174] width 38 height 14
drag, startPoint x: 377, startPoint y: 119, endPoint x: 355, endPoint y: 135, distance: 27.0
click at [355, 135] on div "1 2 3 4 5 6 7 8 9 10 11 12 00 05 10 15 20 25 30 35 40 45 50 55" at bounding box center [350, 101] width 83 height 83
click at [354, 134] on div "1 2 3 4 5 6 7 8 9 10 11 12 00 05 10 15 20 25 30 35 40 45 50 55" at bounding box center [350, 101] width 83 height 83
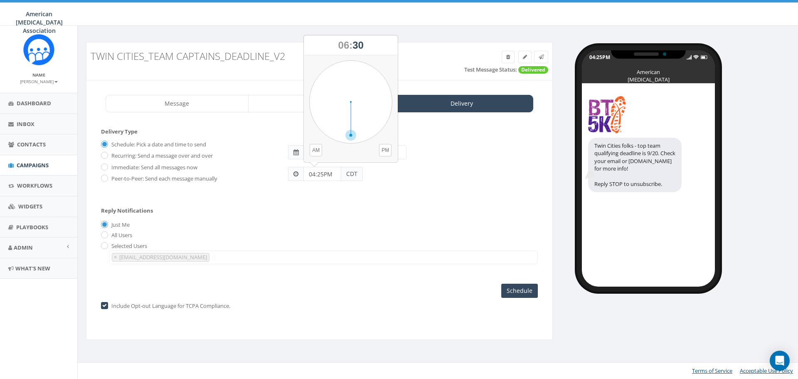
type input "06:30PM"
click at [333, 152] on input "2025-09-12" at bounding box center [355, 152] width 103 height 14
click at [373, 206] on td "12" at bounding box center [375, 206] width 12 height 12
click at [267, 226] on div "Just Me" at bounding box center [319, 224] width 437 height 9
click at [106, 245] on input "radio" at bounding box center [103, 245] width 5 height 5
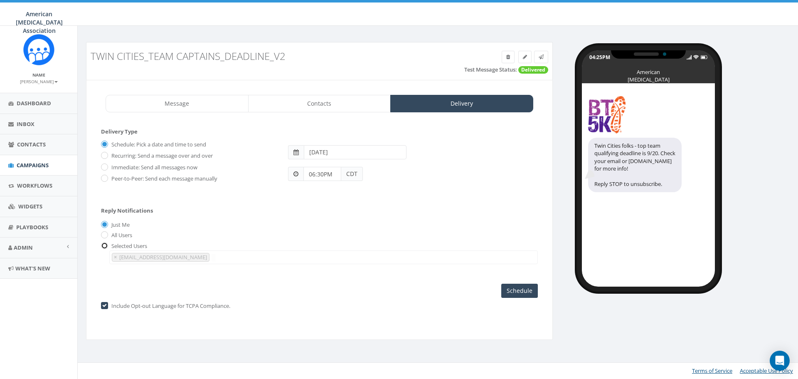
radio input "true"
click at [525, 292] on input "Schedule" at bounding box center [519, 291] width 37 height 14
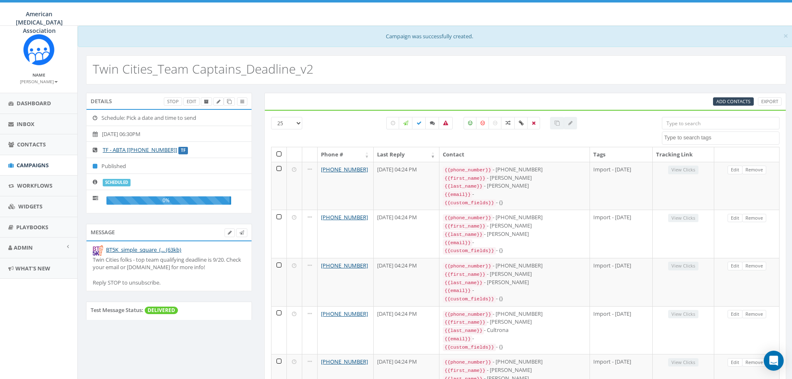
select select
